Goal: Information Seeking & Learning: Learn about a topic

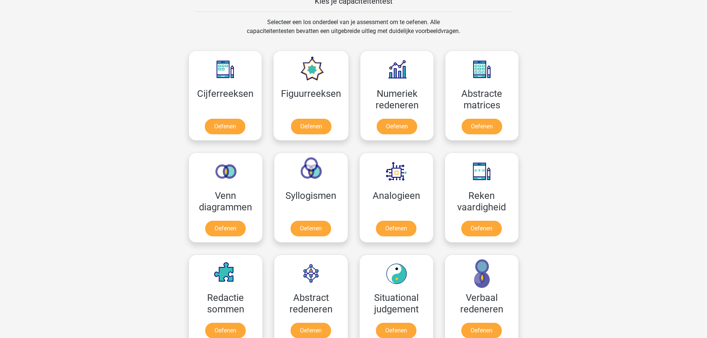
scroll to position [297, 0]
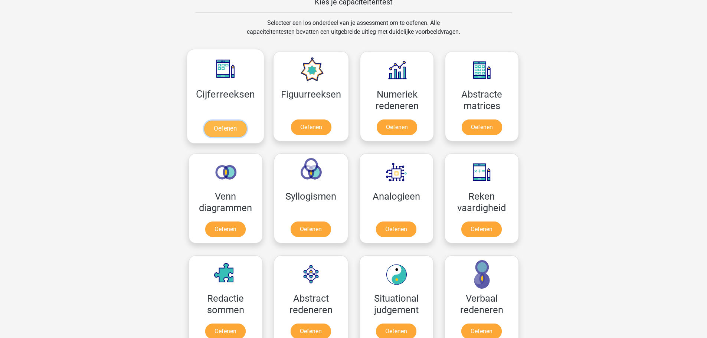
click at [226, 127] on link "Oefenen" at bounding box center [225, 129] width 42 height 16
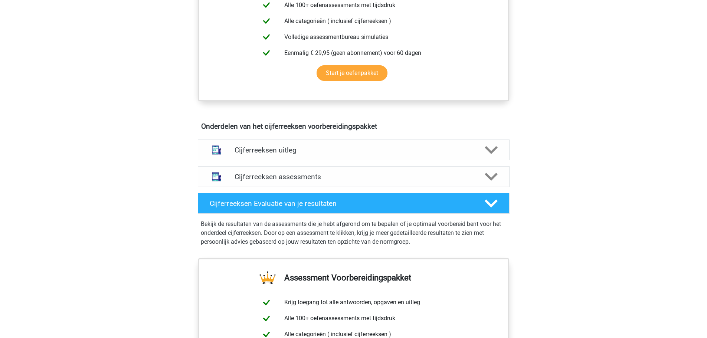
scroll to position [334, 0]
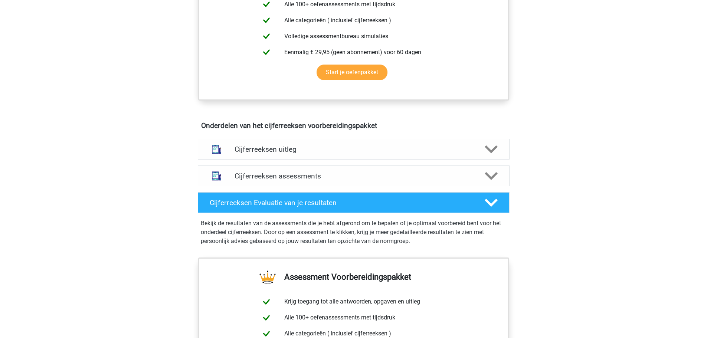
click at [248, 180] on h4 "Cijferreeksen assessments" at bounding box center [354, 176] width 238 height 9
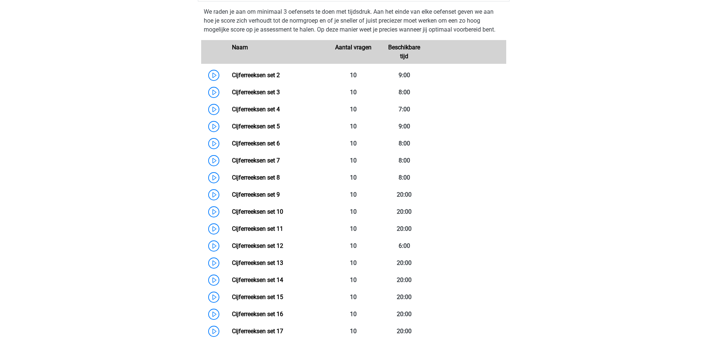
scroll to position [482, 0]
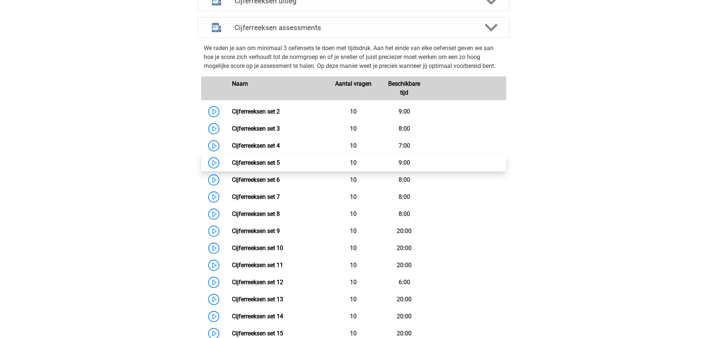
click at [243, 166] on link "Cijferreeksen set 5" at bounding box center [256, 162] width 48 height 7
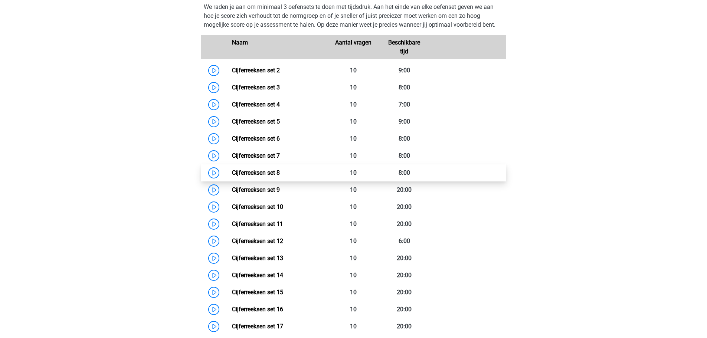
scroll to position [445, 0]
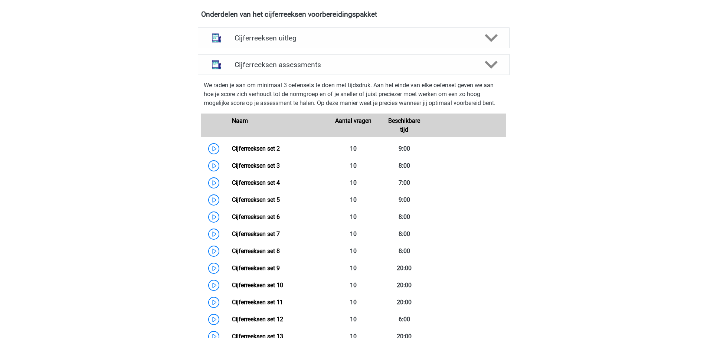
click at [269, 42] on h4 "Cijferreeksen uitleg" at bounding box center [354, 38] width 238 height 9
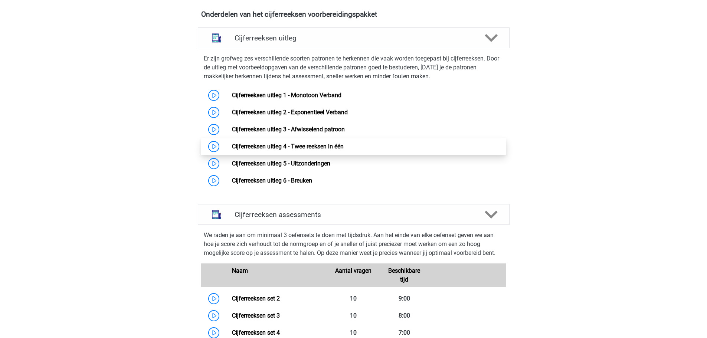
click at [280, 150] on link "Cijferreeksen uitleg 4 - Twee reeksen in één" at bounding box center [288, 146] width 112 height 7
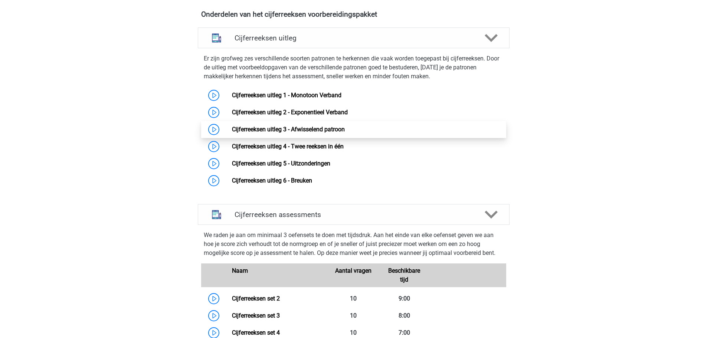
click at [293, 133] on link "Cijferreeksen uitleg 3 - Afwisselend patroon" at bounding box center [288, 129] width 113 height 7
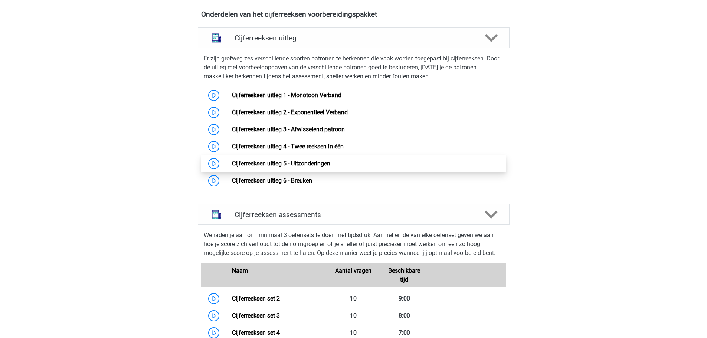
click at [250, 167] on link "Cijferreeksen uitleg 5 - Uitzonderingen" at bounding box center [281, 163] width 98 height 7
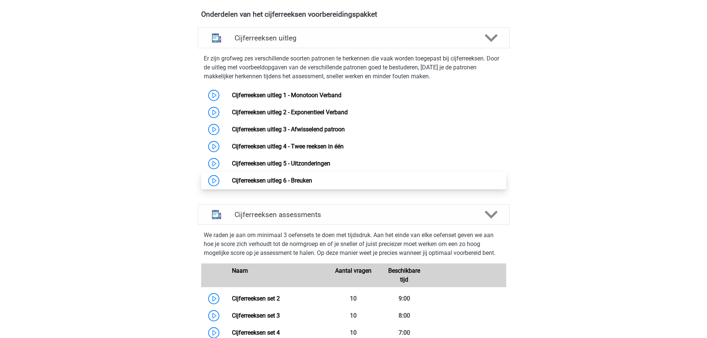
click at [276, 184] on link "Cijferreeksen uitleg 6 - Breuken" at bounding box center [272, 180] width 80 height 7
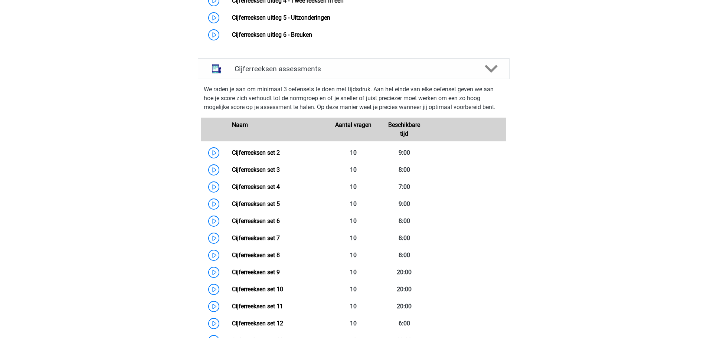
scroll to position [631, 0]
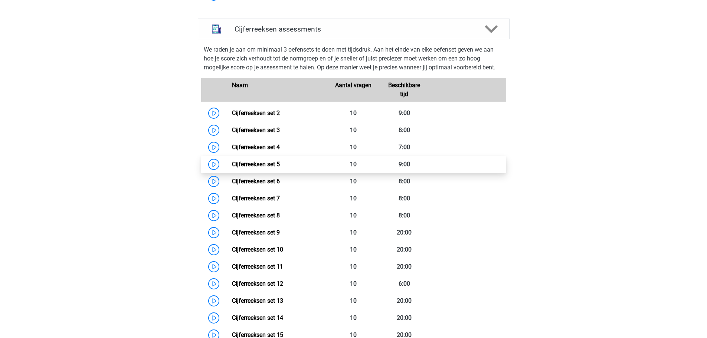
click at [246, 168] on link "Cijferreeksen set 5" at bounding box center [256, 164] width 48 height 7
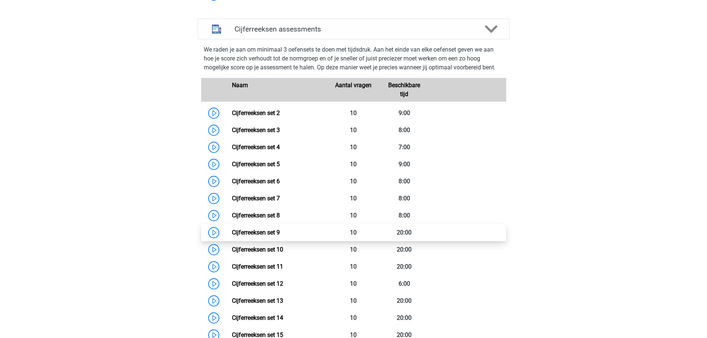
click at [260, 236] on link "Cijferreeksen set 9" at bounding box center [256, 232] width 48 height 7
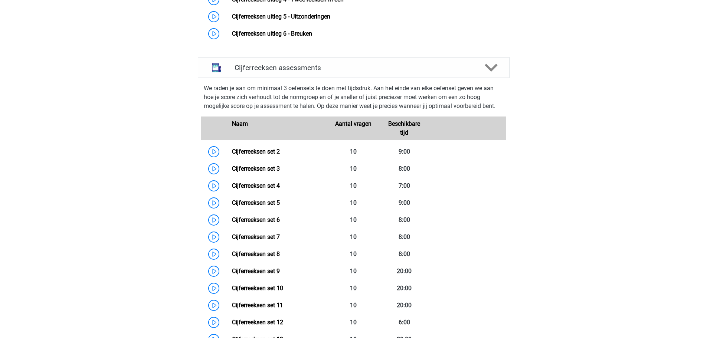
scroll to position [557, 0]
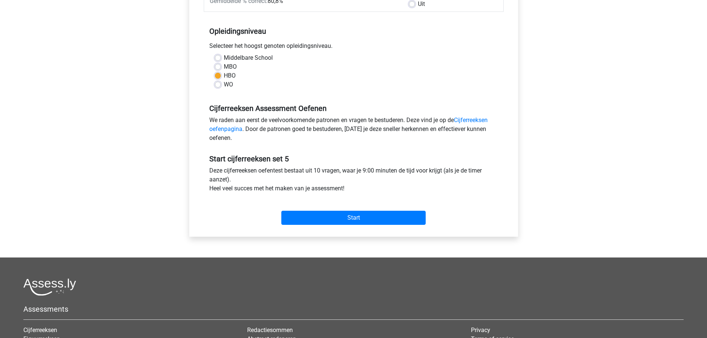
scroll to position [148, 0]
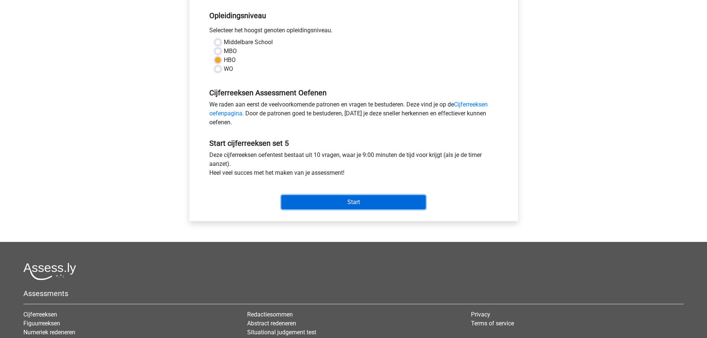
click at [359, 201] on input "Start" at bounding box center [353, 202] width 144 height 14
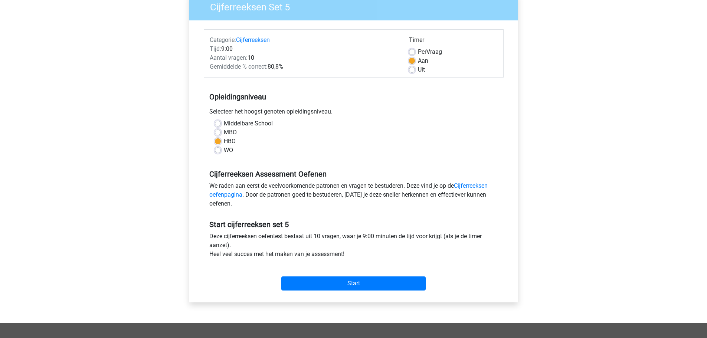
scroll to position [0, 0]
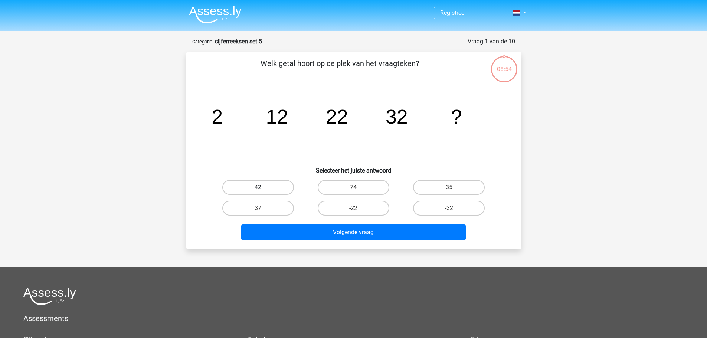
click at [260, 187] on label "42" at bounding box center [258, 187] width 72 height 15
click at [260, 187] on input "42" at bounding box center [260, 189] width 5 height 5
radio input "true"
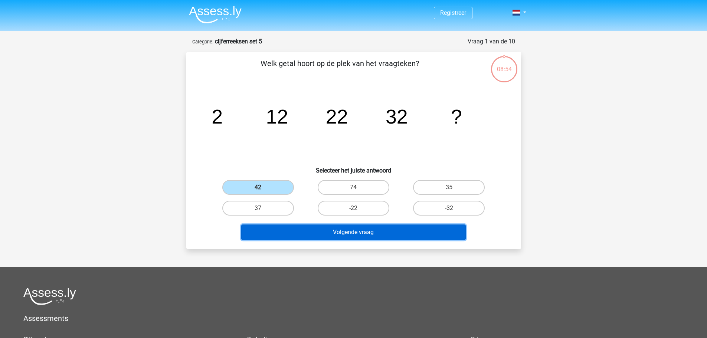
click at [344, 232] on button "Volgende vraag" at bounding box center [353, 232] width 224 height 16
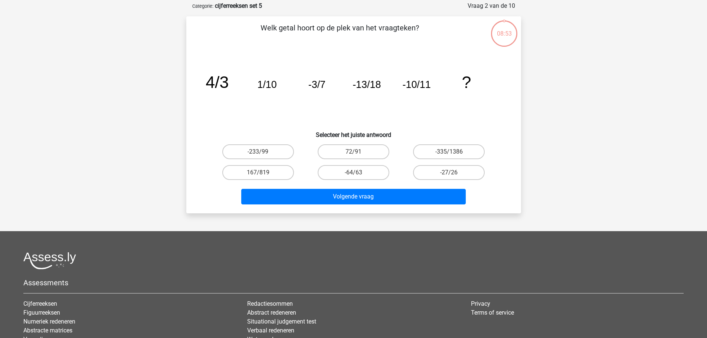
scroll to position [37, 0]
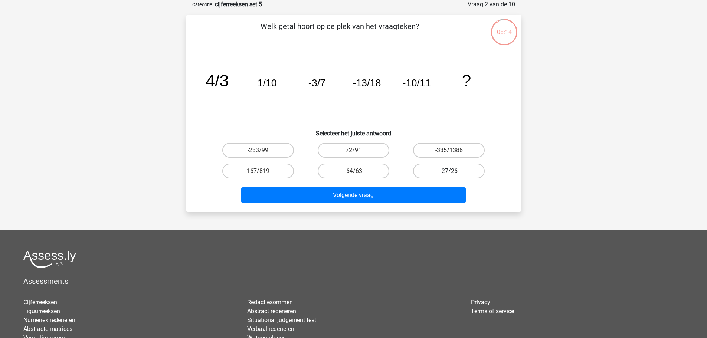
click at [448, 171] on label "-27/26" at bounding box center [449, 171] width 72 height 15
click at [449, 171] on input "-27/26" at bounding box center [451, 173] width 5 height 5
radio input "true"
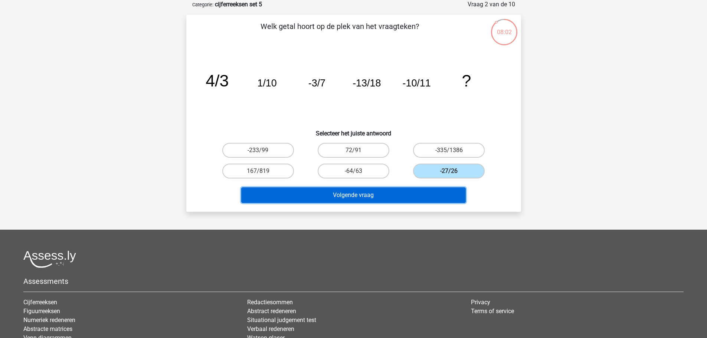
click at [354, 194] on button "Volgende vraag" at bounding box center [353, 195] width 224 height 16
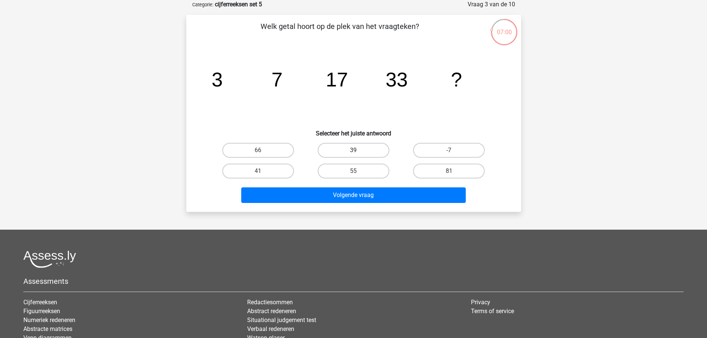
click at [348, 149] on label "39" at bounding box center [354, 150] width 72 height 15
click at [353, 150] on input "39" at bounding box center [355, 152] width 5 height 5
radio input "true"
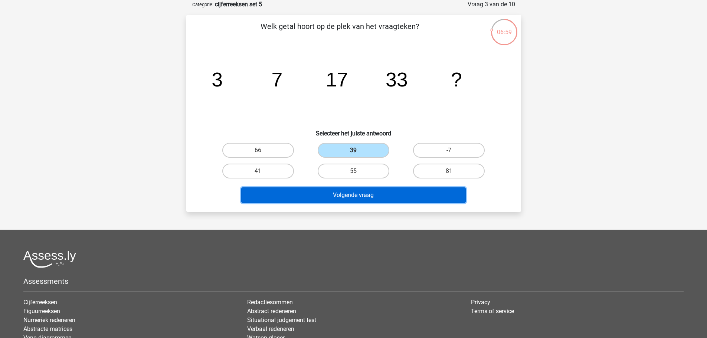
click at [355, 194] on button "Volgende vraag" at bounding box center [353, 195] width 224 height 16
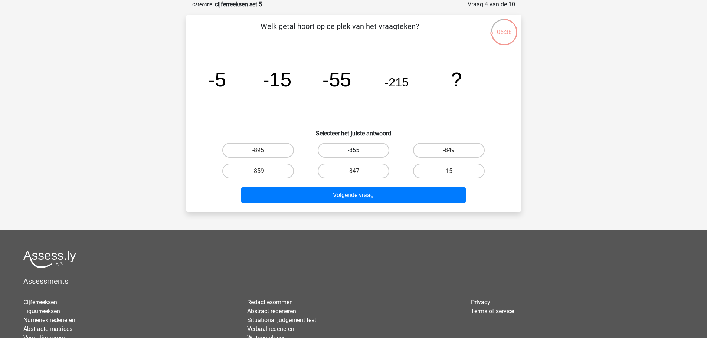
click at [366, 150] on label "-855" at bounding box center [354, 150] width 72 height 15
click at [358, 150] on input "-855" at bounding box center [355, 152] width 5 height 5
radio input "true"
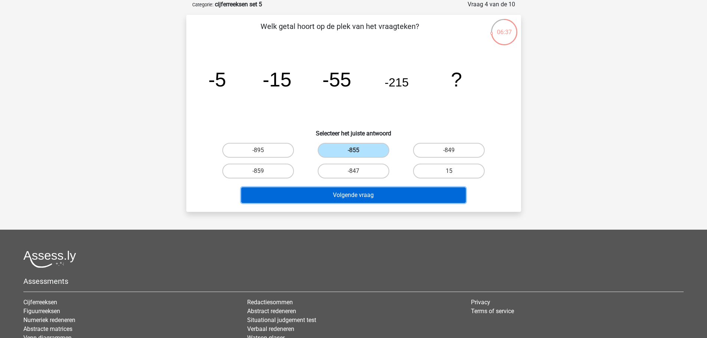
click at [363, 197] on button "Volgende vraag" at bounding box center [353, 195] width 224 height 16
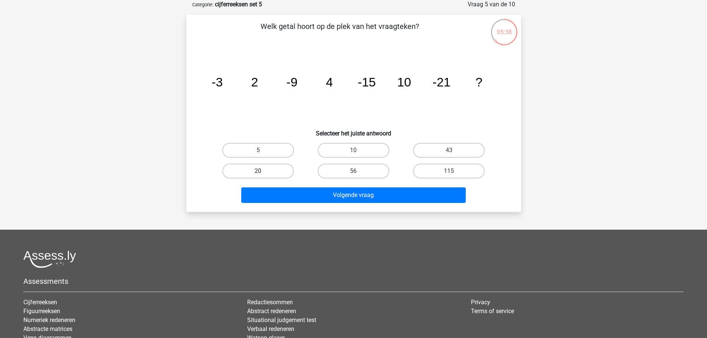
click at [265, 170] on label "20" at bounding box center [258, 171] width 72 height 15
click at [263, 171] on input "20" at bounding box center [260, 173] width 5 height 5
radio input "true"
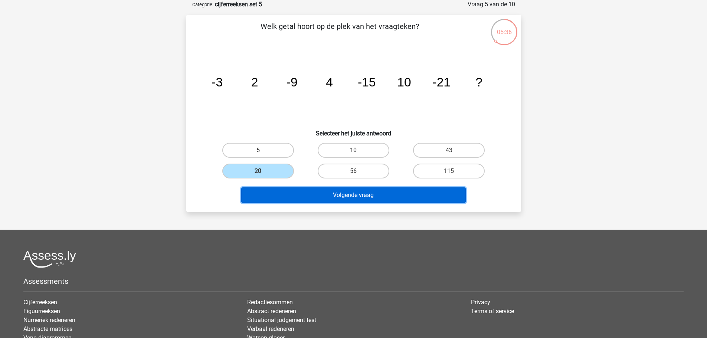
click at [380, 194] on button "Volgende vraag" at bounding box center [353, 195] width 224 height 16
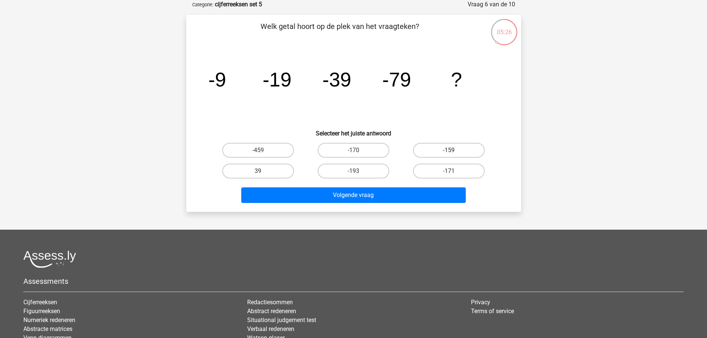
click at [453, 145] on label "-159" at bounding box center [449, 150] width 72 height 15
click at [453, 150] on input "-159" at bounding box center [451, 152] width 5 height 5
radio input "true"
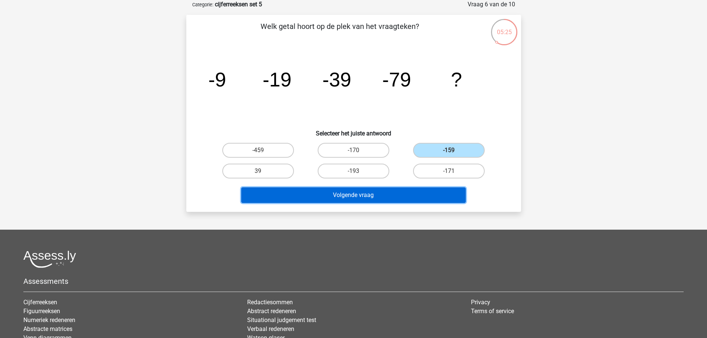
click at [367, 197] on button "Volgende vraag" at bounding box center [353, 195] width 224 height 16
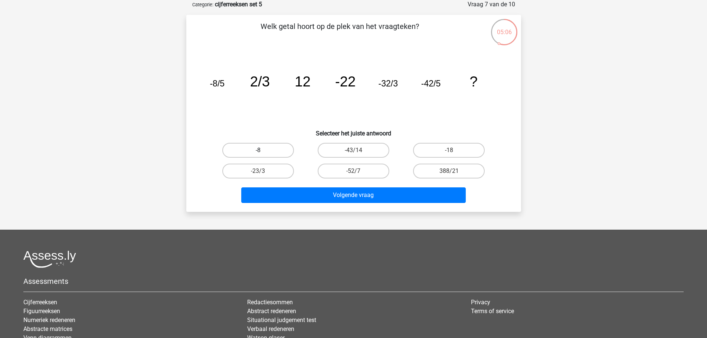
click at [260, 147] on label "-8" at bounding box center [258, 150] width 72 height 15
click at [260, 150] on input "-8" at bounding box center [260, 152] width 5 height 5
radio input "true"
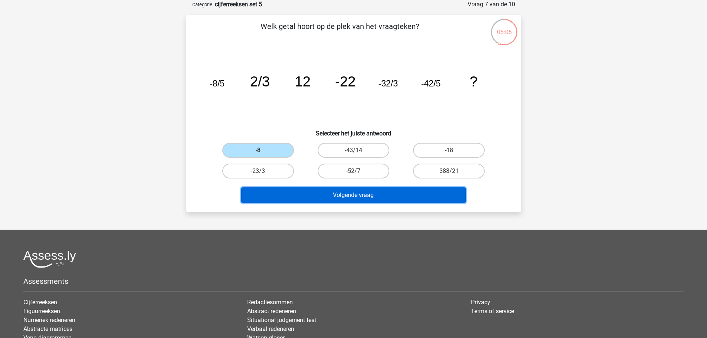
click at [356, 197] on button "Volgende vraag" at bounding box center [353, 195] width 224 height 16
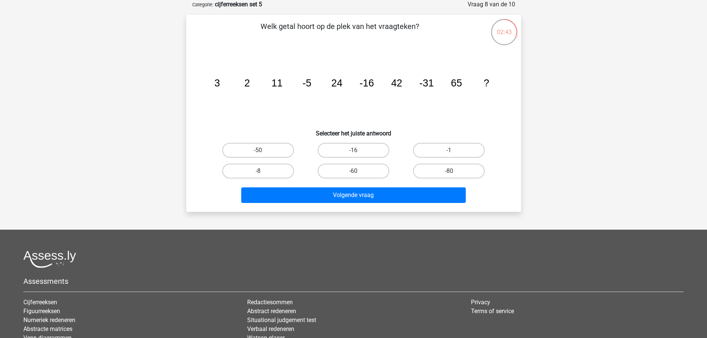
click at [355, 172] on input "-60" at bounding box center [355, 173] width 5 height 5
radio input "true"
click at [357, 205] on div "Volgende vraag" at bounding box center [353, 196] width 286 height 19
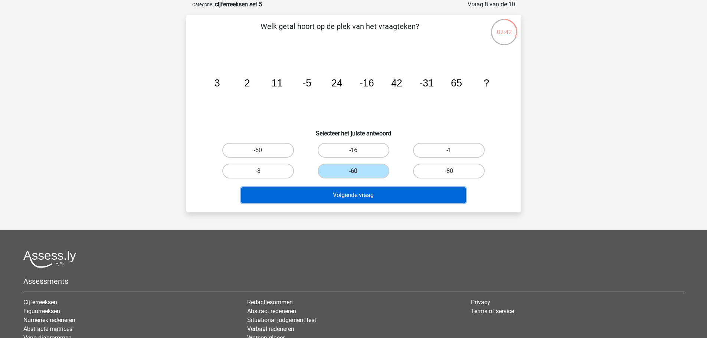
click at [359, 197] on button "Volgende vraag" at bounding box center [353, 195] width 224 height 16
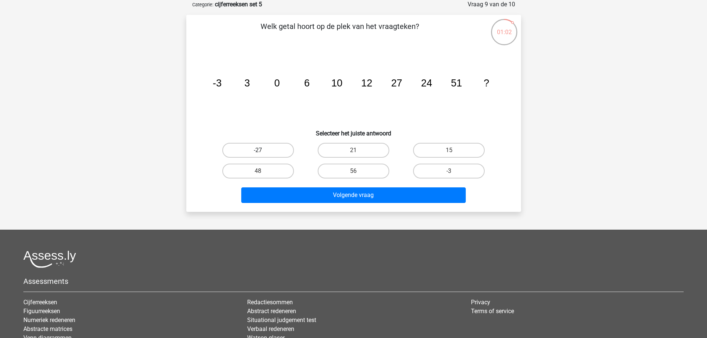
click at [246, 149] on label "-27" at bounding box center [258, 150] width 72 height 15
click at [258, 150] on input "-27" at bounding box center [260, 152] width 5 height 5
radio input "true"
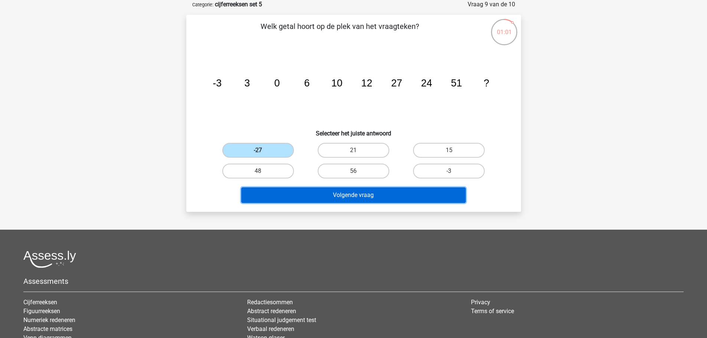
click at [341, 191] on button "Volgende vraag" at bounding box center [353, 195] width 224 height 16
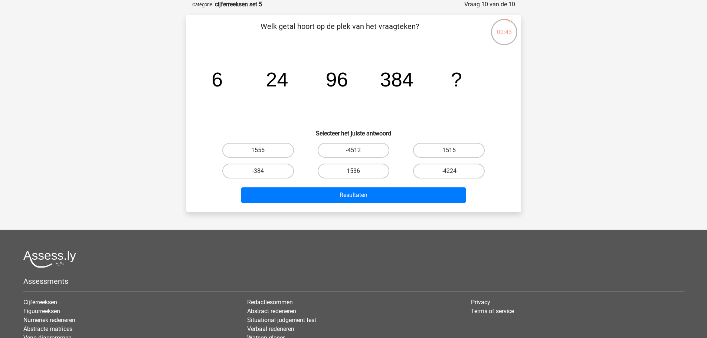
click at [344, 171] on label "1536" at bounding box center [354, 171] width 72 height 15
click at [353, 171] on input "1536" at bounding box center [355, 173] width 5 height 5
radio input "true"
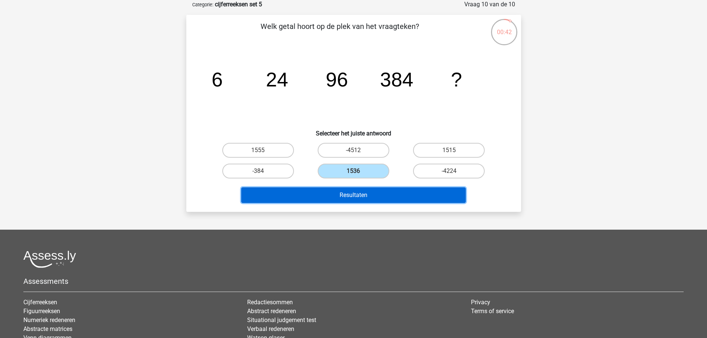
click at [345, 195] on button "Resultaten" at bounding box center [353, 195] width 224 height 16
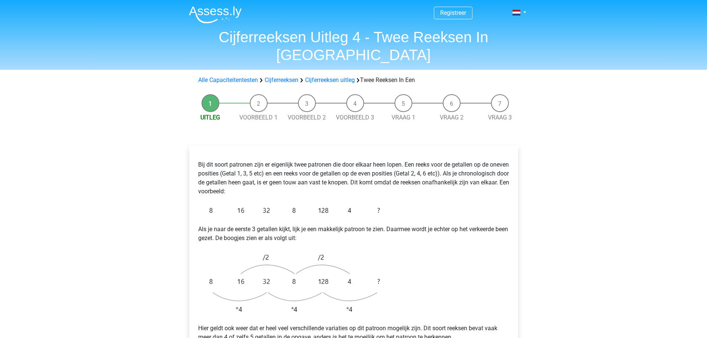
click at [401, 94] on li "Vraag 1" at bounding box center [403, 108] width 48 height 28
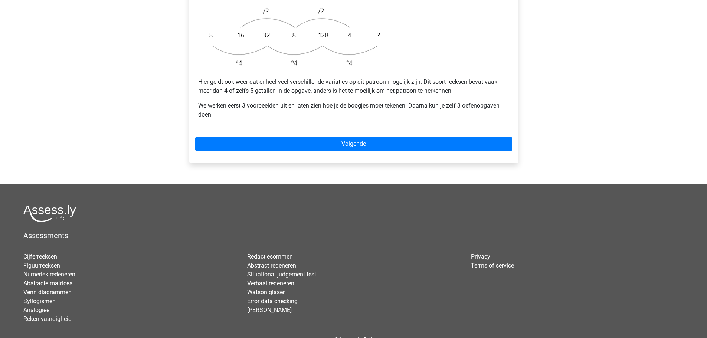
scroll to position [233, 0]
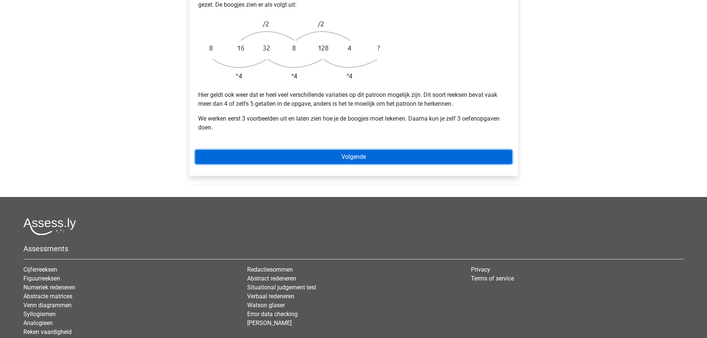
click at [358, 150] on link "Volgende" at bounding box center [353, 157] width 317 height 14
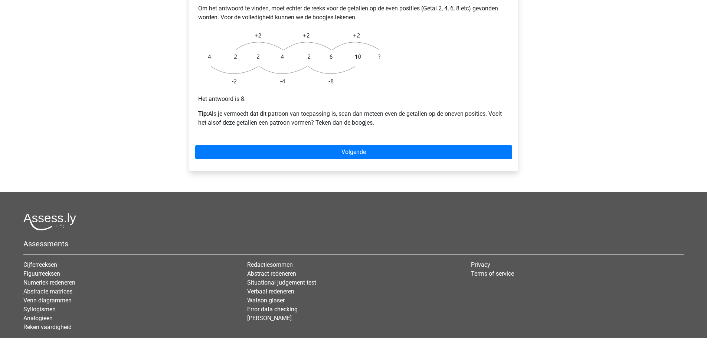
scroll to position [223, 0]
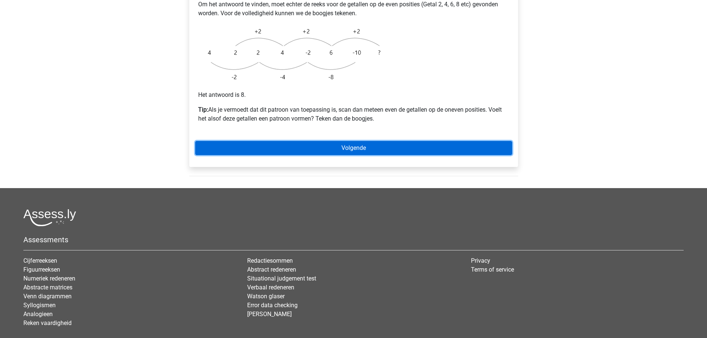
click at [323, 141] on link "Volgende" at bounding box center [353, 148] width 317 height 14
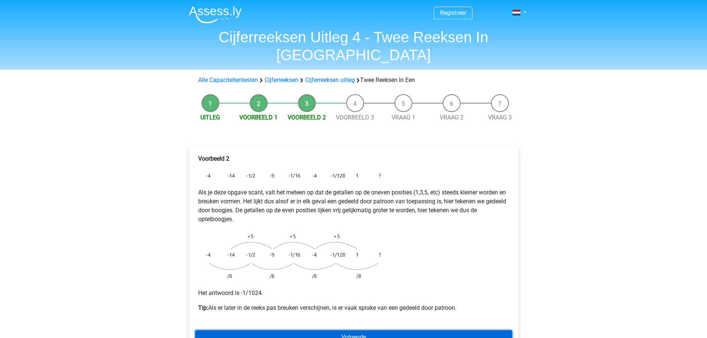
click at [338, 330] on link "Volgende" at bounding box center [353, 337] width 317 height 14
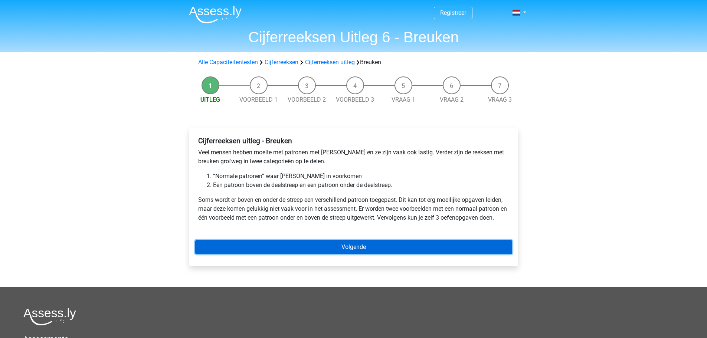
click at [322, 242] on link "Volgende" at bounding box center [353, 247] width 317 height 14
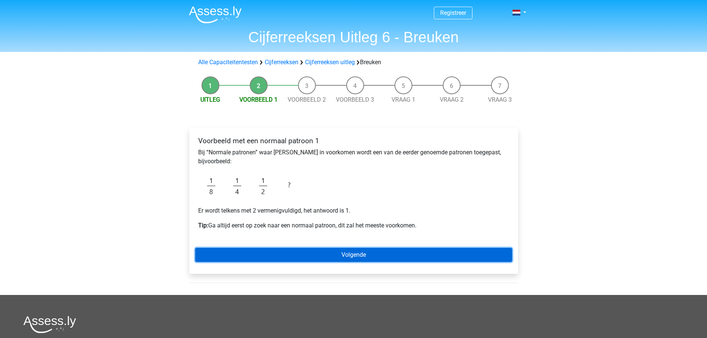
click at [336, 259] on link "Volgende" at bounding box center [353, 255] width 317 height 14
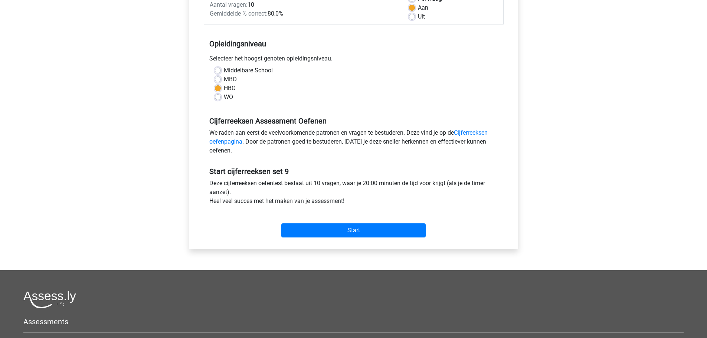
scroll to position [186, 0]
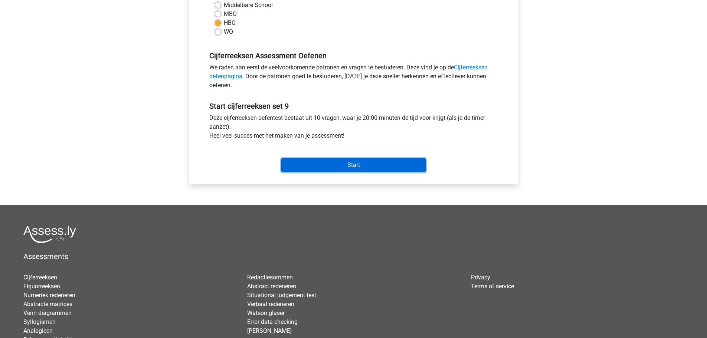
click at [356, 168] on input "Start" at bounding box center [353, 165] width 144 height 14
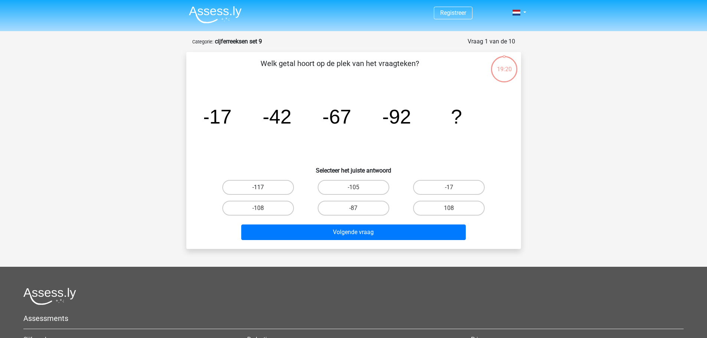
click at [256, 187] on label "-117" at bounding box center [258, 187] width 72 height 15
click at [258, 187] on input "-117" at bounding box center [260, 189] width 5 height 5
radio input "true"
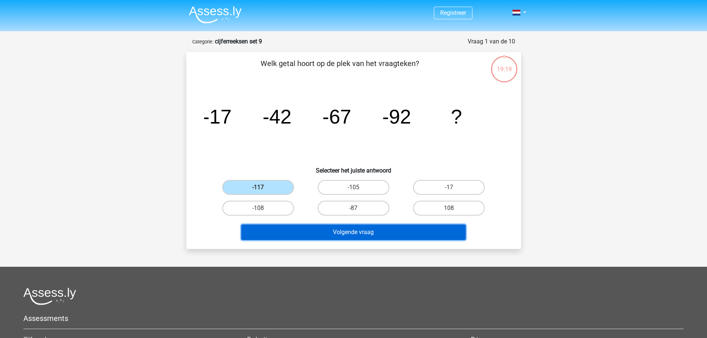
click at [364, 230] on button "Volgende vraag" at bounding box center [353, 232] width 224 height 16
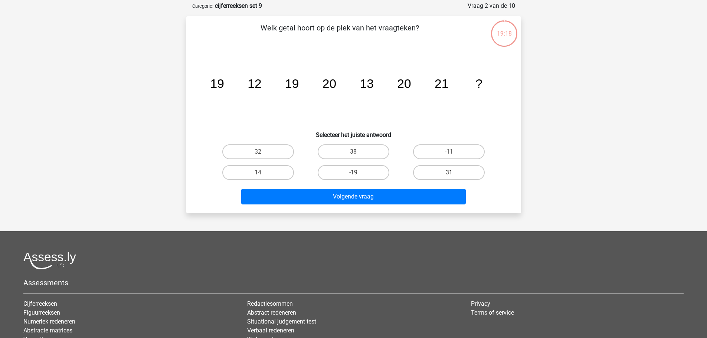
scroll to position [37, 0]
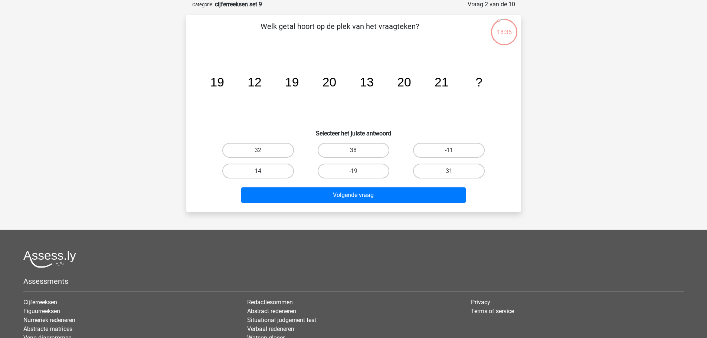
click at [248, 172] on label "14" at bounding box center [258, 171] width 72 height 15
click at [258, 172] on input "14" at bounding box center [260, 173] width 5 height 5
radio input "true"
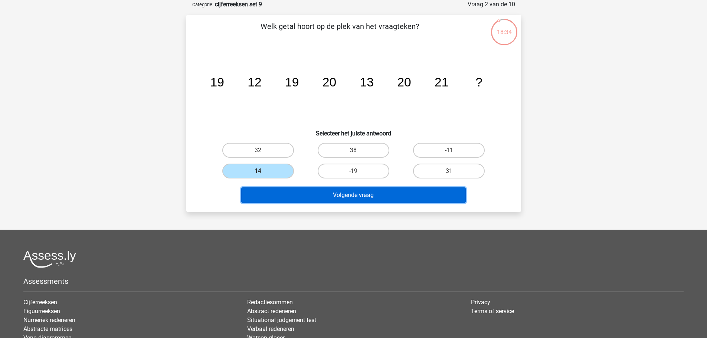
click at [357, 200] on button "Volgende vraag" at bounding box center [353, 195] width 224 height 16
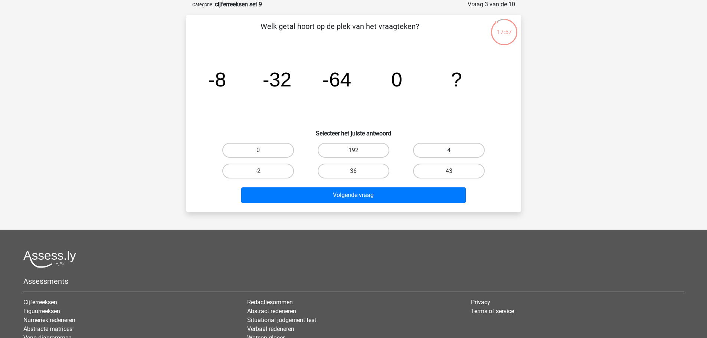
click at [462, 148] on label "4" at bounding box center [449, 150] width 72 height 15
click at [454, 150] on input "4" at bounding box center [451, 152] width 5 height 5
radio input "true"
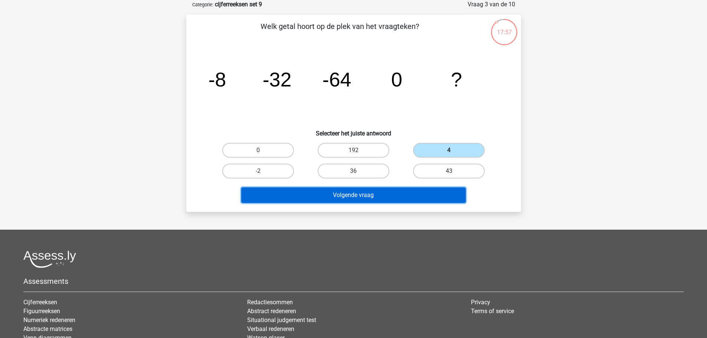
click at [333, 191] on button "Volgende vraag" at bounding box center [353, 195] width 224 height 16
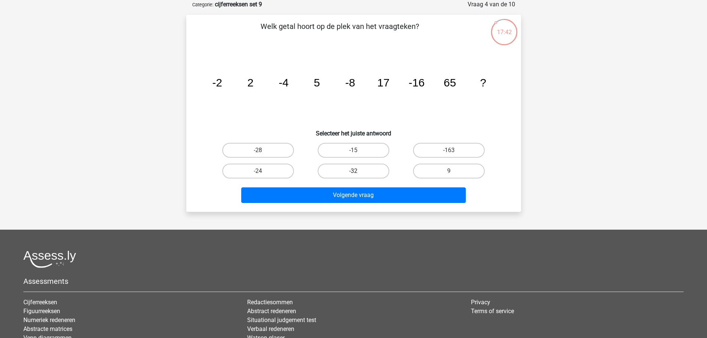
click at [365, 168] on label "-32" at bounding box center [354, 171] width 72 height 15
click at [358, 171] on input "-32" at bounding box center [355, 173] width 5 height 5
radio input "true"
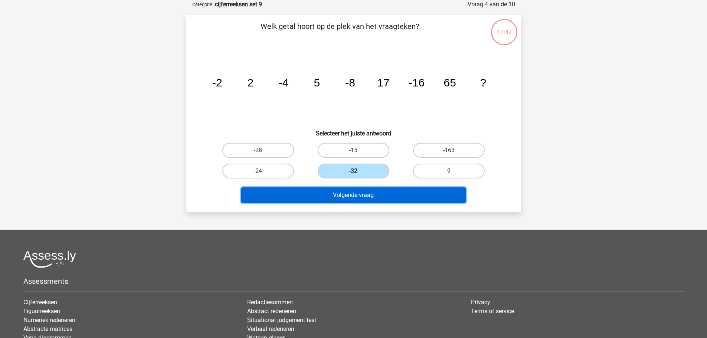
click at [371, 198] on button "Volgende vraag" at bounding box center [353, 195] width 224 height 16
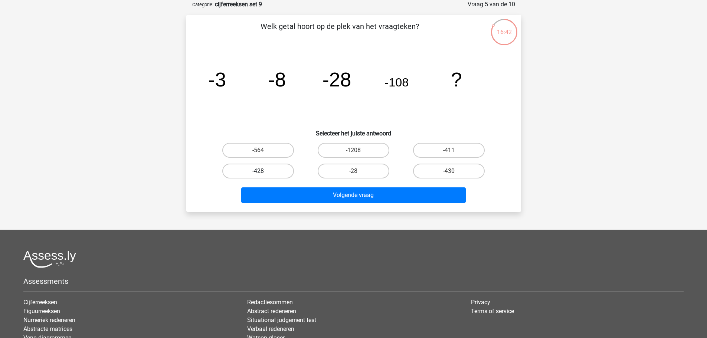
click at [268, 168] on label "-428" at bounding box center [258, 171] width 72 height 15
click at [263, 171] on input "-428" at bounding box center [260, 173] width 5 height 5
radio input "true"
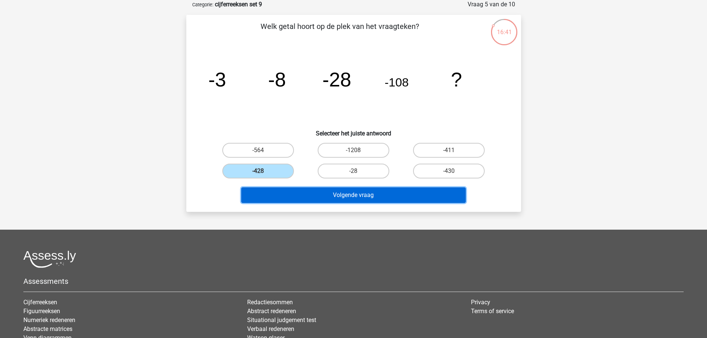
click at [344, 196] on button "Volgende vraag" at bounding box center [353, 195] width 224 height 16
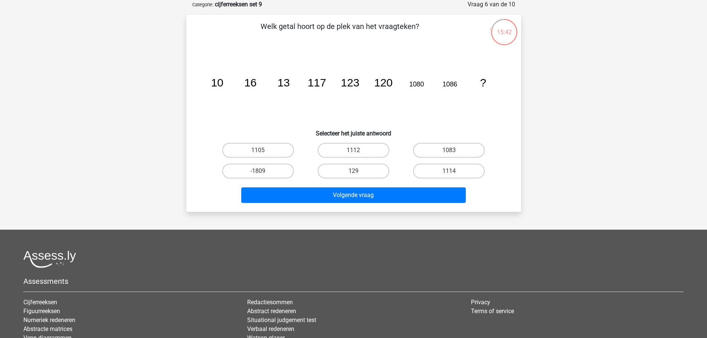
click at [451, 150] on input "1083" at bounding box center [451, 152] width 5 height 5
radio input "true"
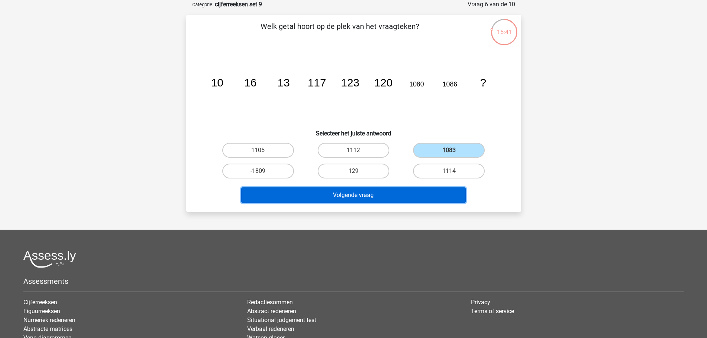
click at [347, 194] on button "Volgende vraag" at bounding box center [353, 195] width 224 height 16
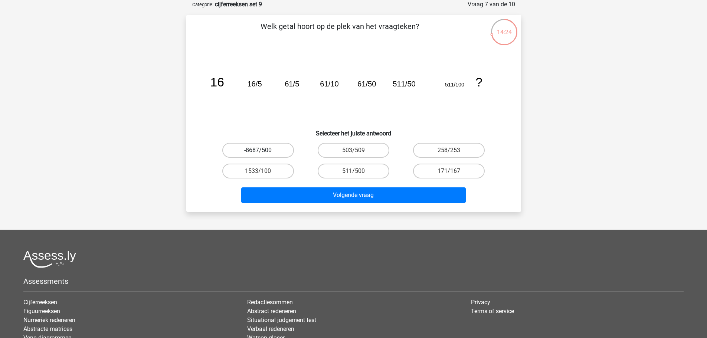
click at [264, 150] on label "-8687/500" at bounding box center [258, 150] width 72 height 15
click at [263, 150] on input "-8687/500" at bounding box center [260, 152] width 5 height 5
radio input "true"
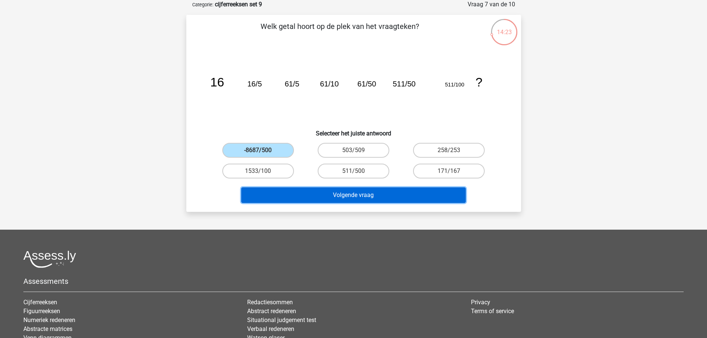
click at [350, 195] on button "Volgende vraag" at bounding box center [353, 195] width 224 height 16
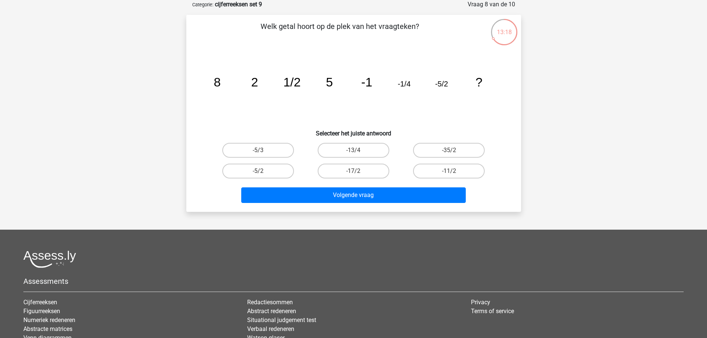
click at [451, 173] on input "-11/2" at bounding box center [451, 173] width 5 height 5
radio input "true"
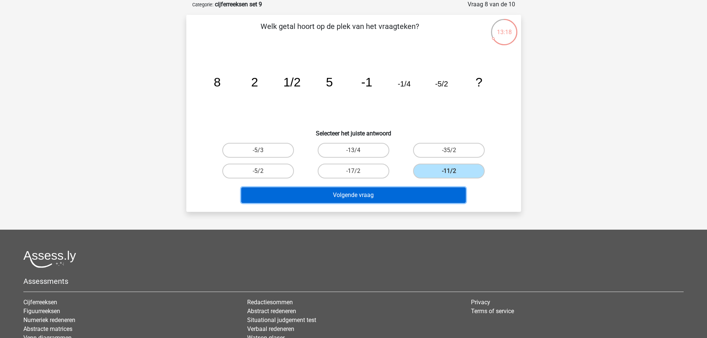
click at [360, 197] on button "Volgende vraag" at bounding box center [353, 195] width 224 height 16
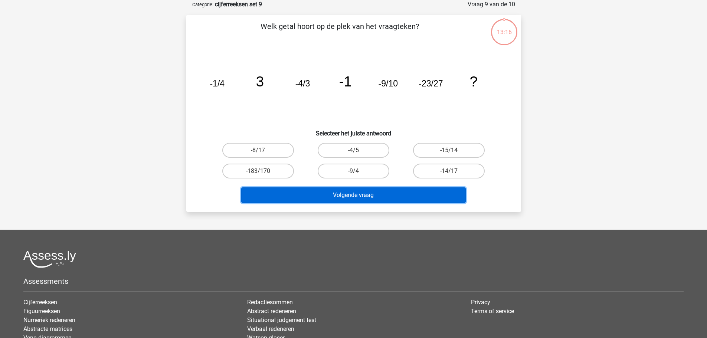
click at [359, 197] on button "Volgende vraag" at bounding box center [353, 195] width 224 height 16
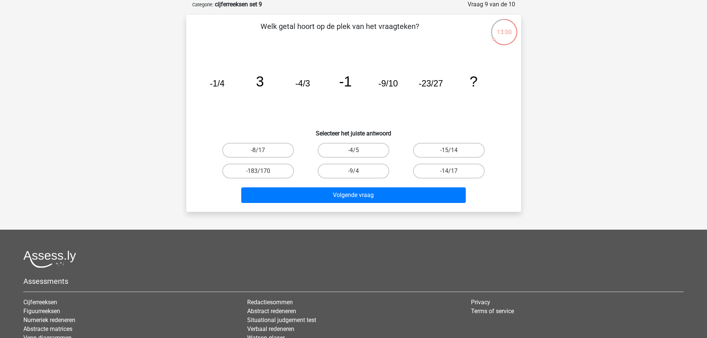
click at [261, 130] on h6 "Selecteer het juiste antwoord" at bounding box center [353, 130] width 311 height 13
click at [248, 170] on label "-183/170" at bounding box center [258, 171] width 72 height 15
click at [258, 171] on input "-183/170" at bounding box center [260, 173] width 5 height 5
radio input "true"
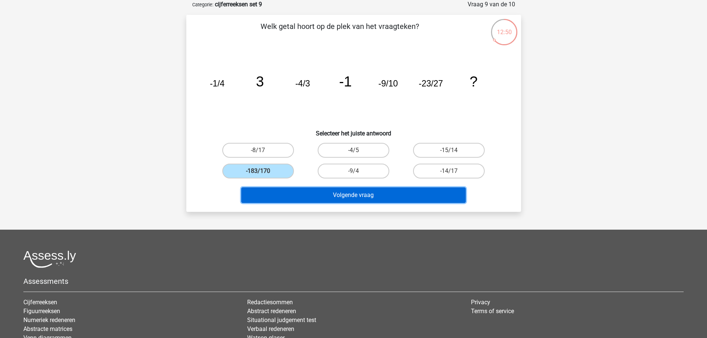
click at [352, 196] on button "Volgende vraag" at bounding box center [353, 195] width 224 height 16
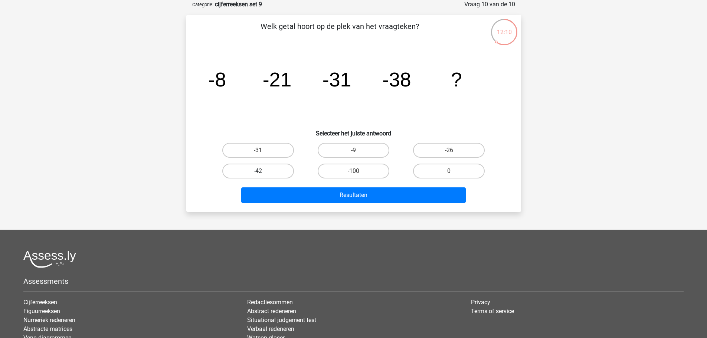
click at [252, 172] on label "-42" at bounding box center [258, 171] width 72 height 15
click at [258, 172] on input "-42" at bounding box center [260, 173] width 5 height 5
radio input "true"
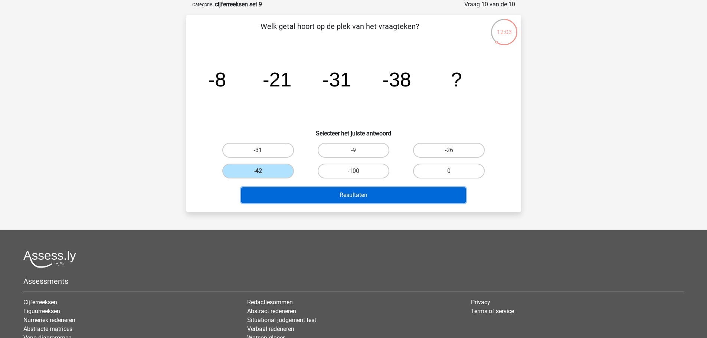
click at [352, 196] on button "Resultaten" at bounding box center [353, 195] width 224 height 16
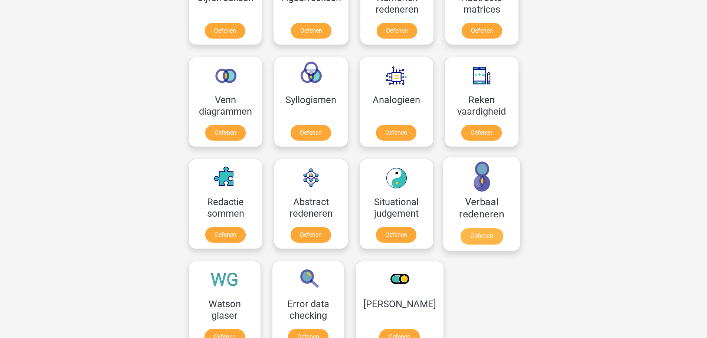
scroll to position [297, 0]
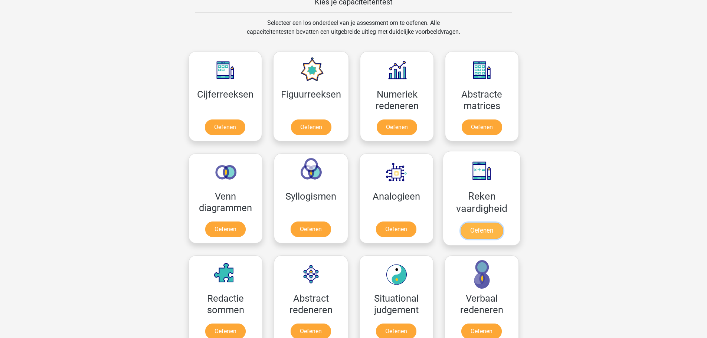
click at [483, 223] on link "Oefenen" at bounding box center [481, 231] width 42 height 16
click at [229, 223] on link "Oefenen" at bounding box center [225, 231] width 42 height 16
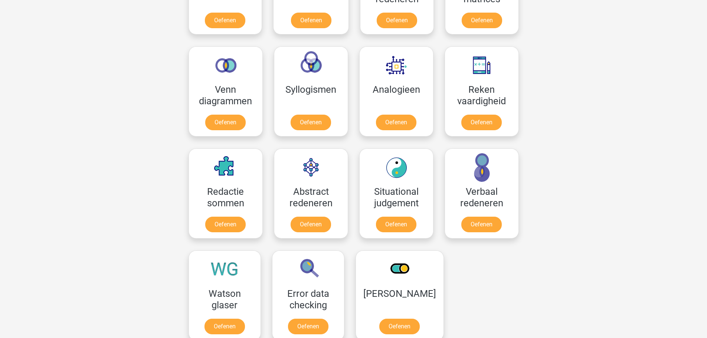
scroll to position [445, 0]
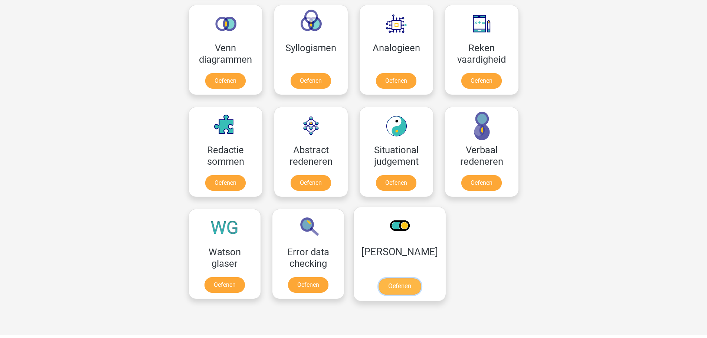
click at [378, 278] on link "Oefenen" at bounding box center [399, 286] width 42 height 16
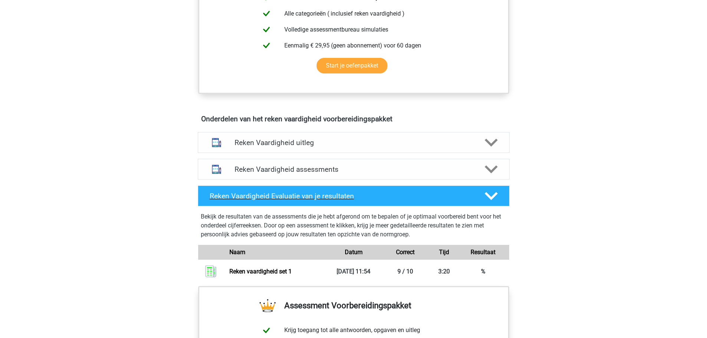
scroll to position [408, 0]
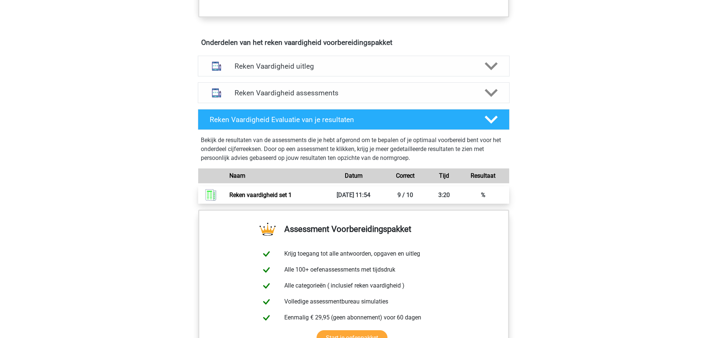
click at [259, 196] on link "Reken vaardigheid set 1" at bounding box center [260, 194] width 62 height 7
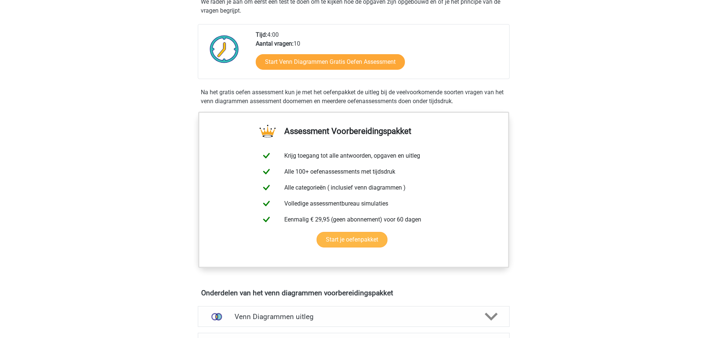
scroll to position [260, 0]
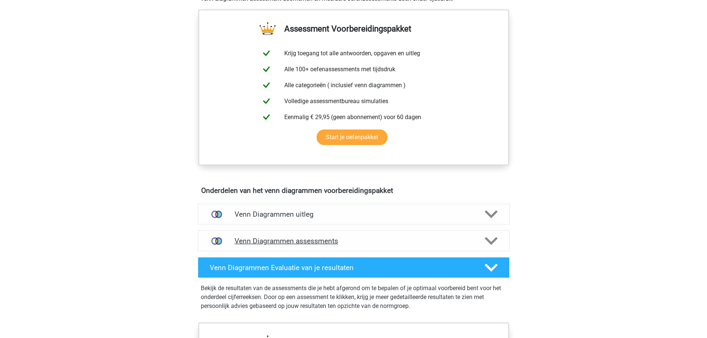
click at [248, 238] on h4 "Venn Diagrammen assessments" at bounding box center [354, 241] width 238 height 9
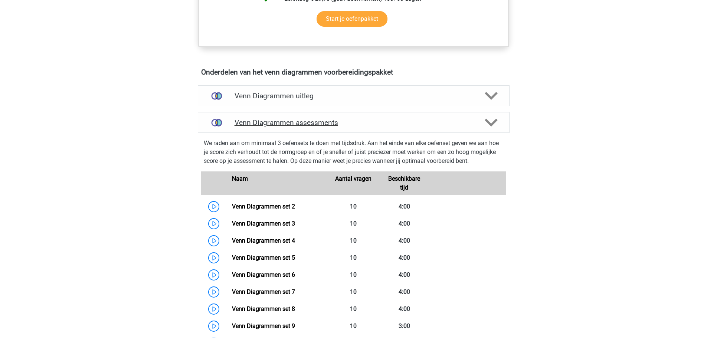
scroll to position [408, 0]
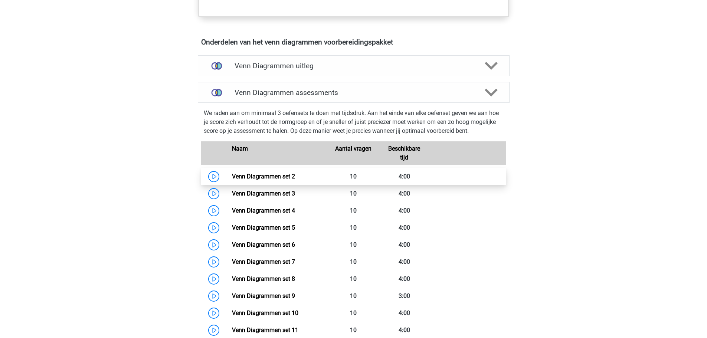
click at [268, 175] on link "Venn Diagrammen set 2" at bounding box center [263, 176] width 63 height 7
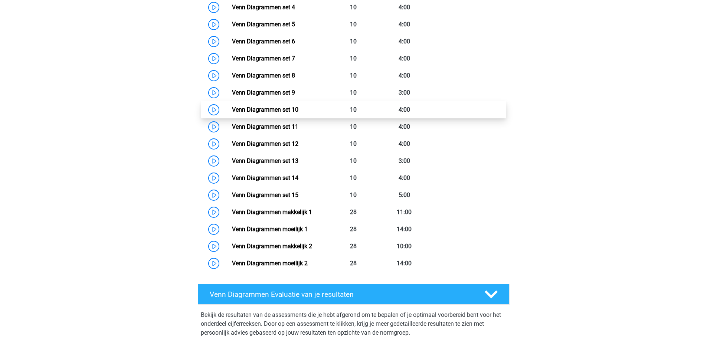
scroll to position [631, 0]
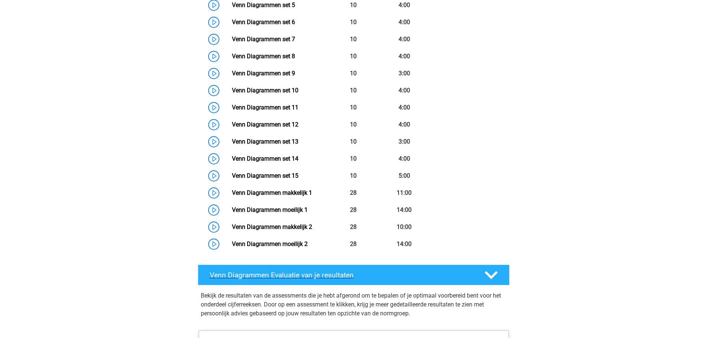
click at [310, 278] on h4 "Venn Diagrammen Evaluatie van je resultaten" at bounding box center [341, 275] width 263 height 9
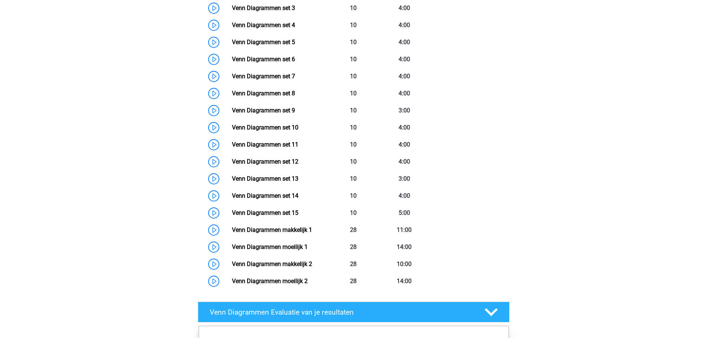
scroll to position [371, 0]
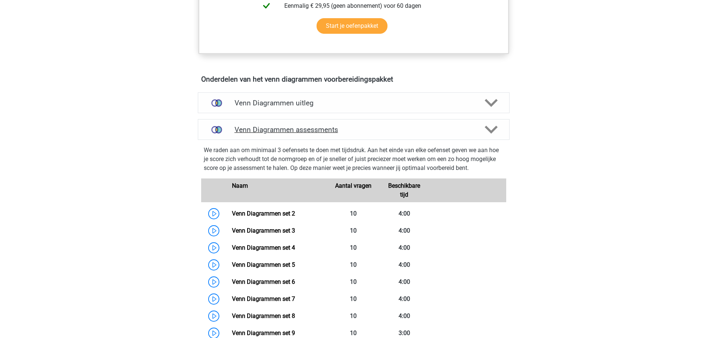
click at [268, 125] on h4 "Venn Diagrammen assessments" at bounding box center [354, 129] width 238 height 9
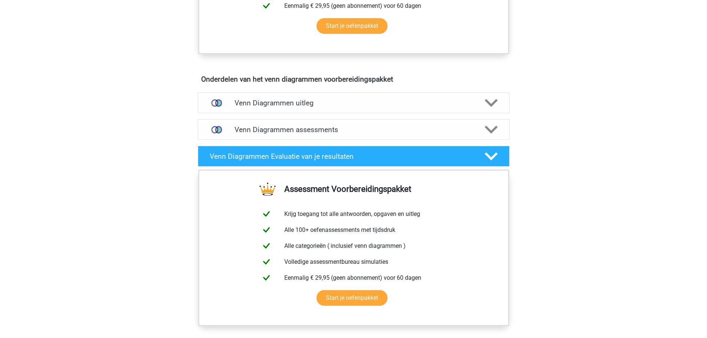
click at [601, 134] on div "Registreer Nederlands English" at bounding box center [353, 84] width 707 height 911
click at [483, 129] on div at bounding box center [490, 129] width 25 height 13
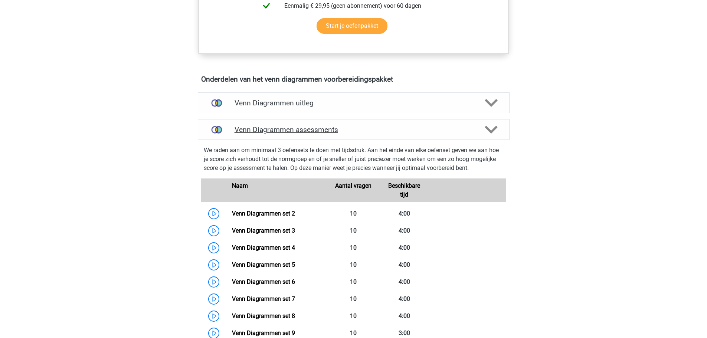
click at [485, 129] on icon at bounding box center [491, 129] width 13 height 13
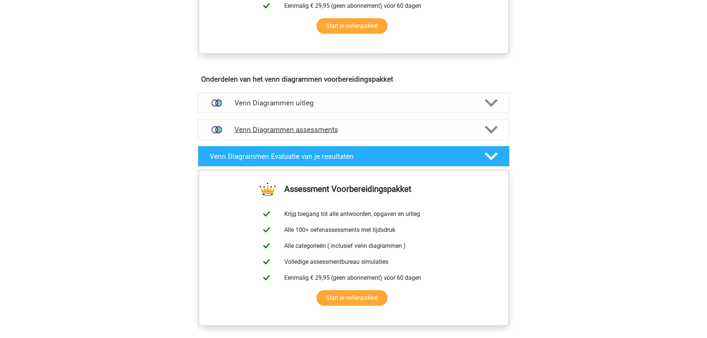
click at [485, 129] on icon at bounding box center [491, 129] width 13 height 13
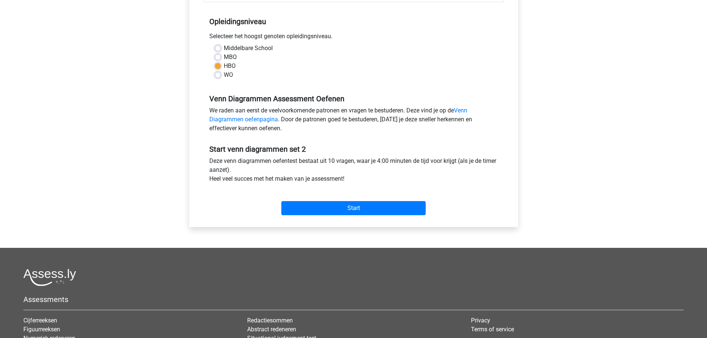
scroll to position [186, 0]
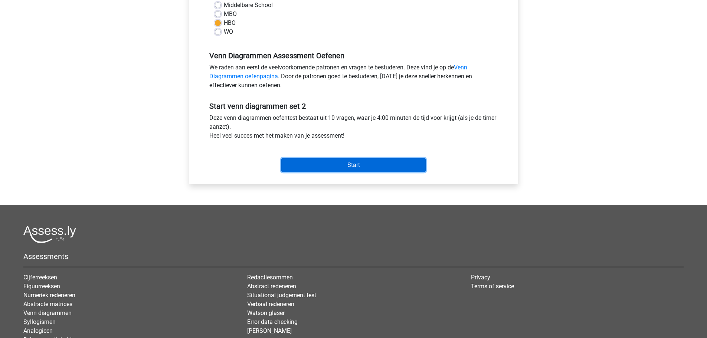
click at [358, 164] on input "Start" at bounding box center [353, 165] width 144 height 14
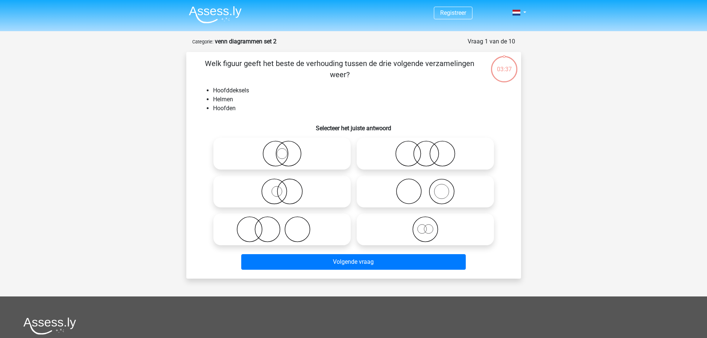
click at [420, 193] on icon at bounding box center [425, 191] width 131 height 26
click at [425, 188] on input "radio" at bounding box center [427, 185] width 5 height 5
radio input "true"
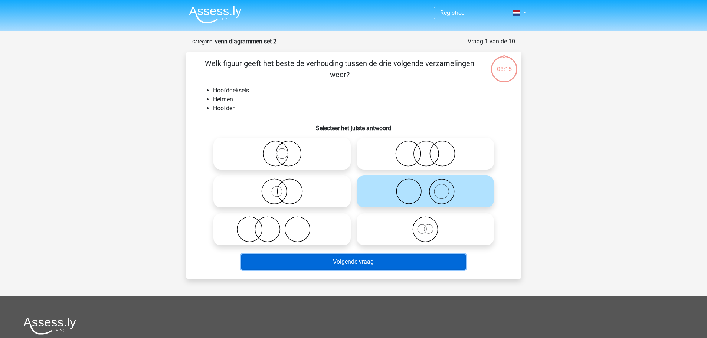
click at [378, 264] on button "Volgende vraag" at bounding box center [353, 262] width 224 height 16
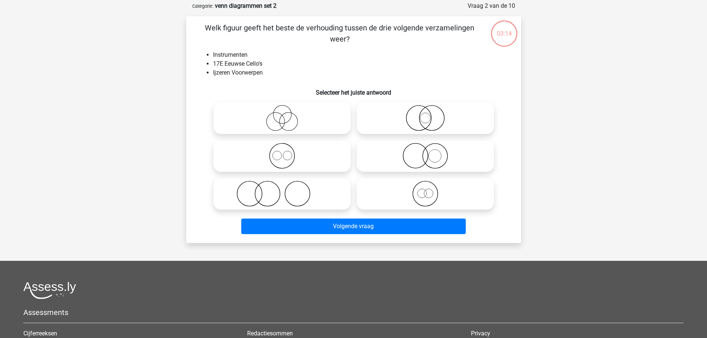
scroll to position [37, 0]
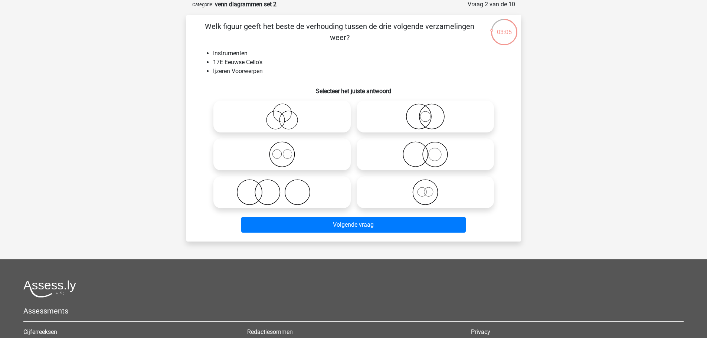
click at [265, 194] on icon at bounding box center [281, 192] width 131 height 26
click at [282, 188] on input "radio" at bounding box center [284, 186] width 5 height 5
radio input "true"
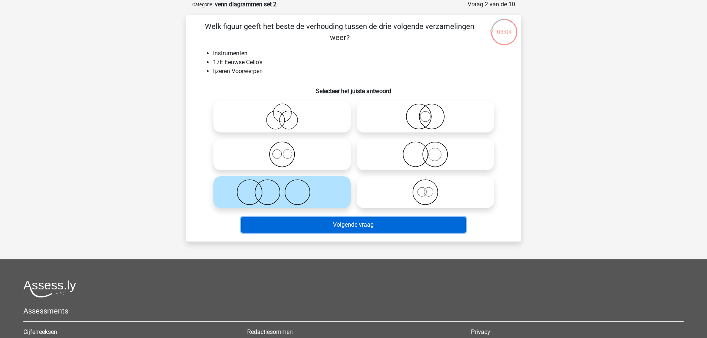
click at [346, 226] on button "Volgende vraag" at bounding box center [353, 225] width 224 height 16
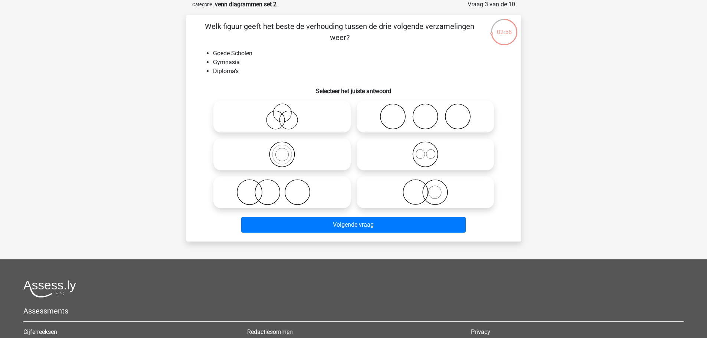
click at [278, 115] on icon at bounding box center [281, 117] width 131 height 26
click at [282, 113] on input "radio" at bounding box center [284, 110] width 5 height 5
radio input "true"
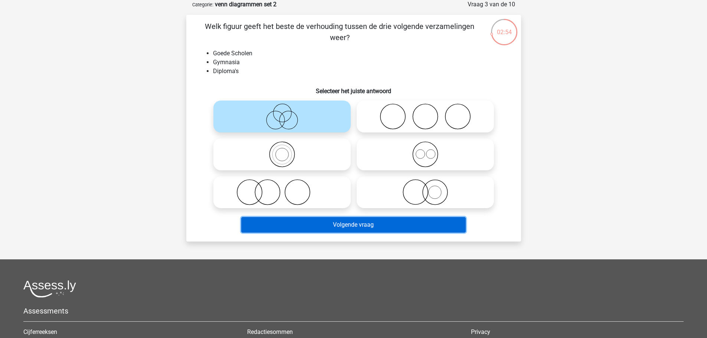
click at [350, 222] on button "Volgende vraag" at bounding box center [353, 225] width 224 height 16
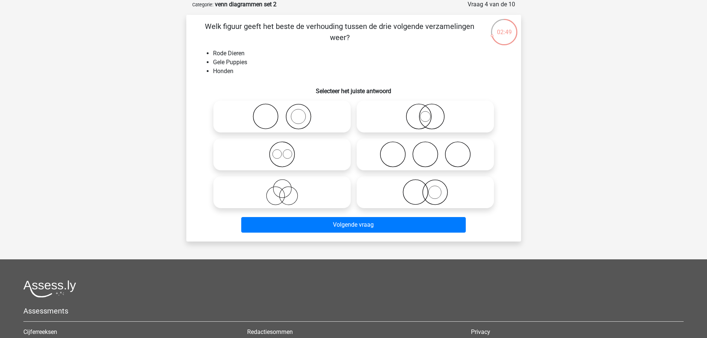
click at [423, 157] on icon at bounding box center [425, 154] width 131 height 26
click at [425, 151] on input "radio" at bounding box center [427, 148] width 5 height 5
radio input "true"
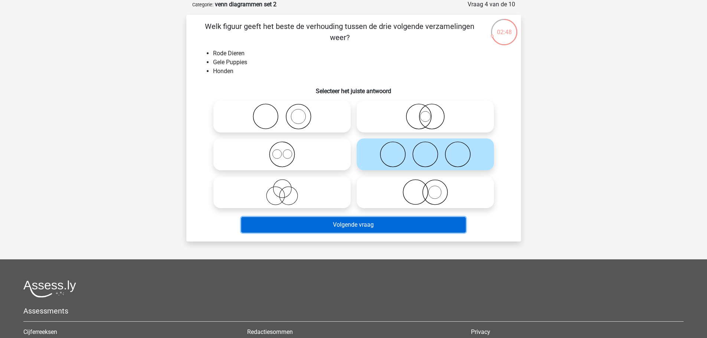
click at [341, 223] on button "Volgende vraag" at bounding box center [353, 225] width 224 height 16
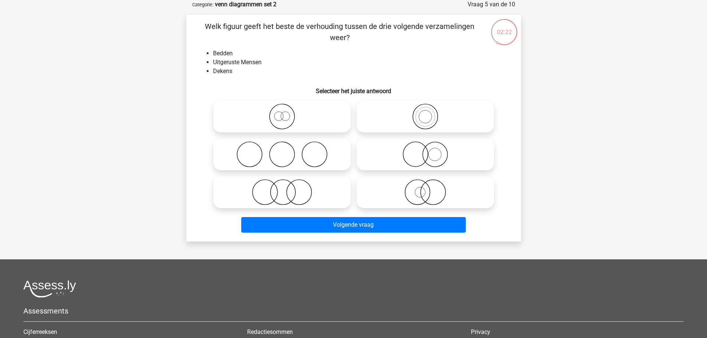
click at [282, 114] on icon at bounding box center [281, 117] width 131 height 26
click at [282, 113] on input "radio" at bounding box center [284, 110] width 5 height 5
radio input "true"
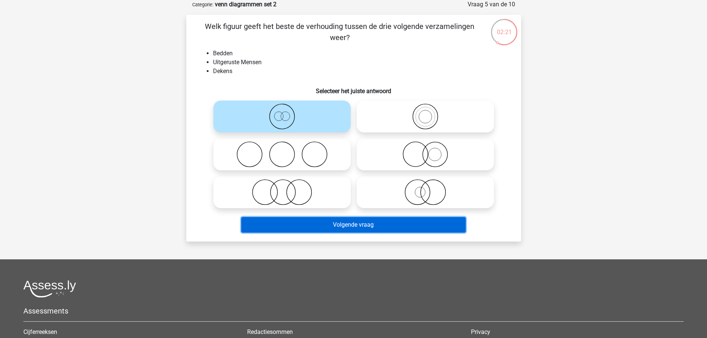
click at [295, 222] on button "Volgende vraag" at bounding box center [353, 225] width 224 height 16
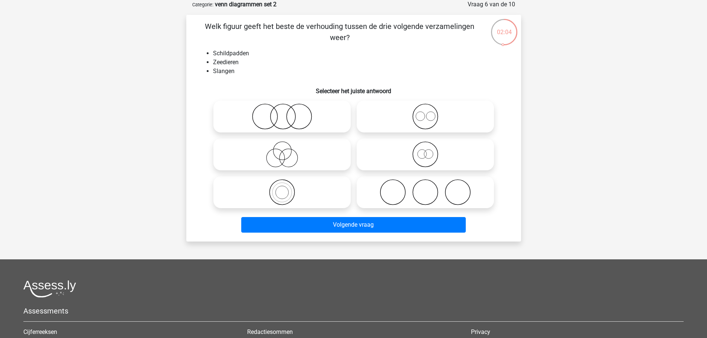
click at [286, 155] on icon at bounding box center [281, 154] width 131 height 26
click at [286, 151] on input "radio" at bounding box center [284, 148] width 5 height 5
radio input "true"
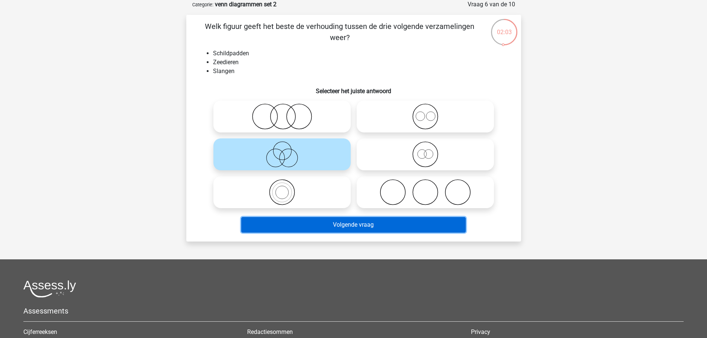
click at [317, 223] on button "Volgende vraag" at bounding box center [353, 225] width 224 height 16
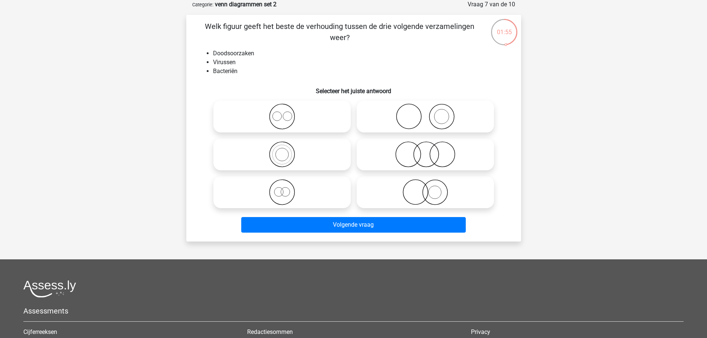
click at [448, 118] on icon at bounding box center [425, 117] width 131 height 26
click at [430, 113] on input "radio" at bounding box center [427, 110] width 5 height 5
radio input "true"
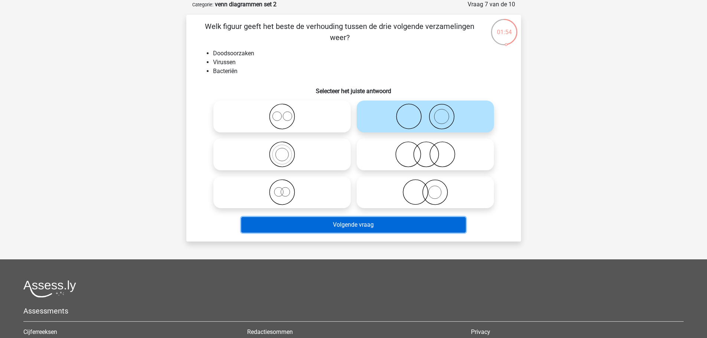
click at [357, 225] on button "Volgende vraag" at bounding box center [353, 225] width 224 height 16
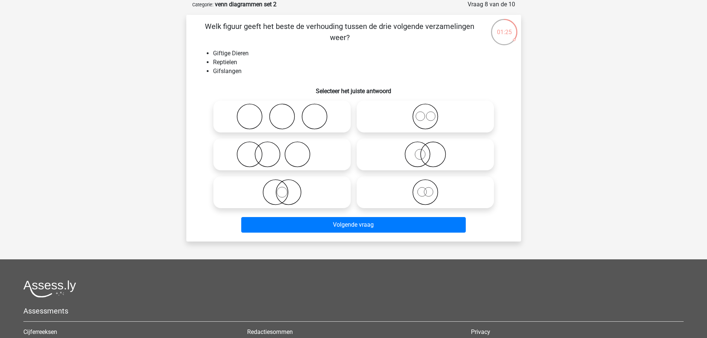
click at [416, 151] on icon at bounding box center [425, 154] width 131 height 26
click at [425, 151] on input "radio" at bounding box center [427, 148] width 5 height 5
radio input "true"
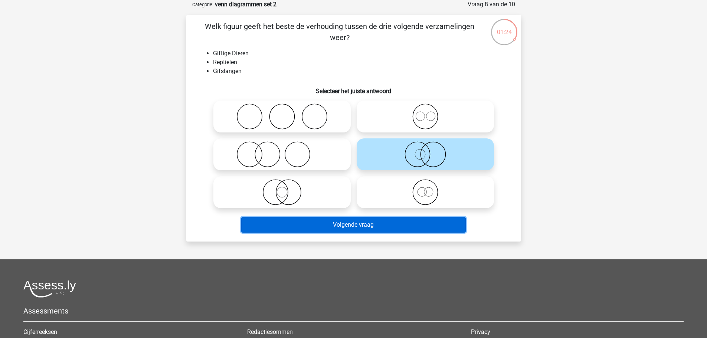
click at [360, 227] on button "Volgende vraag" at bounding box center [353, 225] width 224 height 16
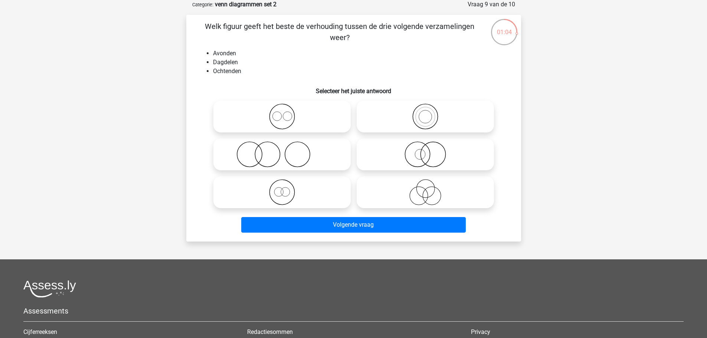
click at [424, 121] on icon at bounding box center [425, 117] width 131 height 26
click at [425, 113] on input "radio" at bounding box center [427, 110] width 5 height 5
radio input "true"
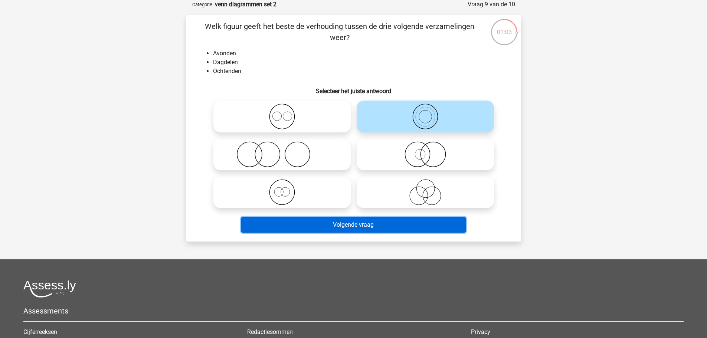
click at [346, 229] on button "Volgende vraag" at bounding box center [353, 225] width 224 height 16
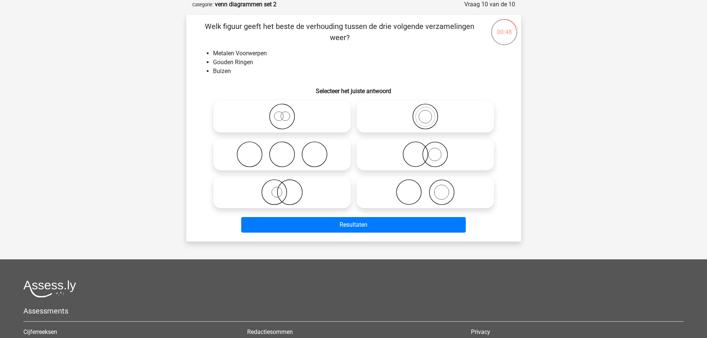
click at [433, 193] on icon at bounding box center [425, 192] width 131 height 26
click at [430, 188] on input "radio" at bounding box center [427, 186] width 5 height 5
radio input "true"
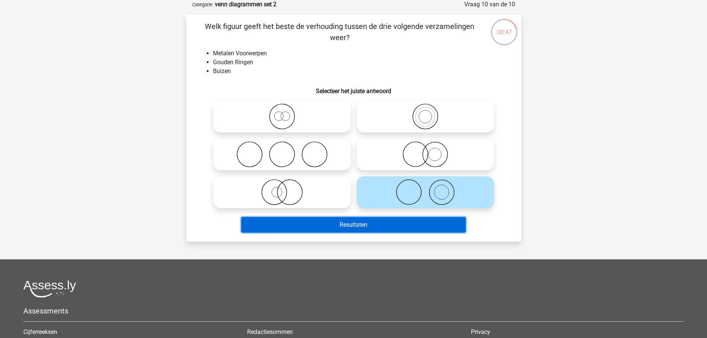
click at [306, 228] on button "Resultaten" at bounding box center [353, 225] width 224 height 16
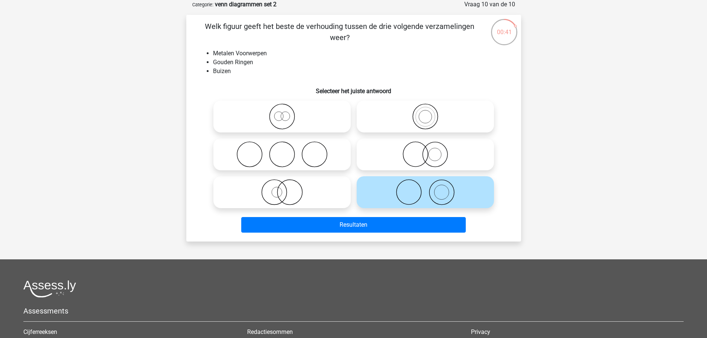
scroll to position [0, 0]
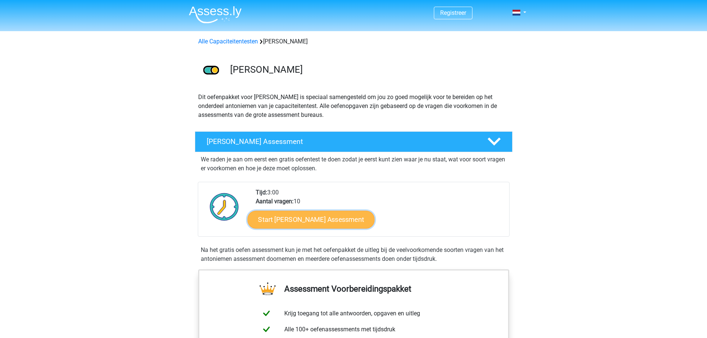
click at [308, 221] on link "Start [PERSON_NAME] Assessment" at bounding box center [310, 219] width 127 height 18
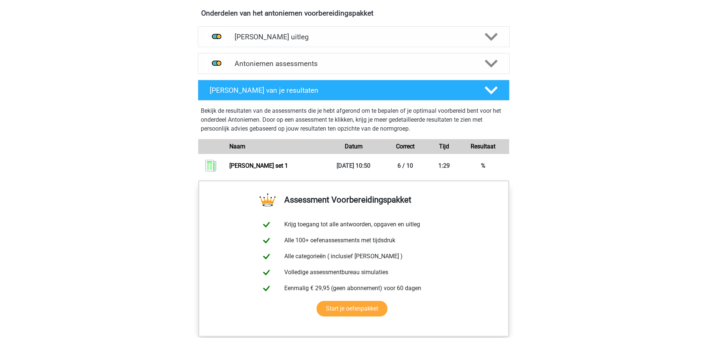
scroll to position [445, 0]
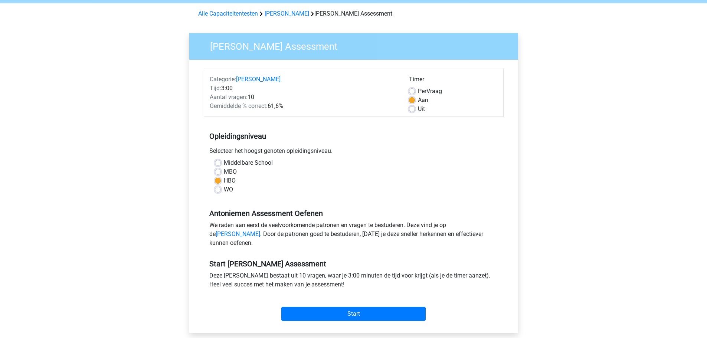
scroll to position [223, 0]
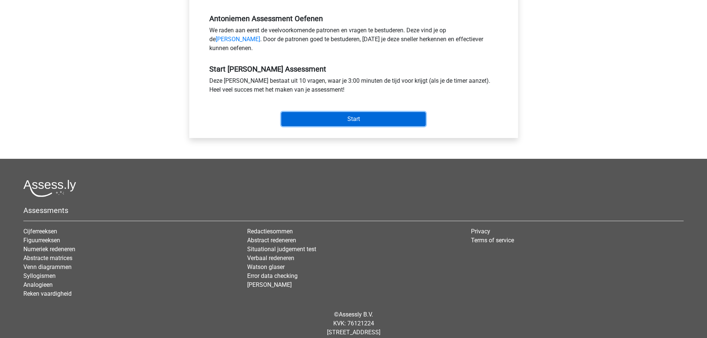
click at [339, 124] on input "Start" at bounding box center [353, 119] width 144 height 14
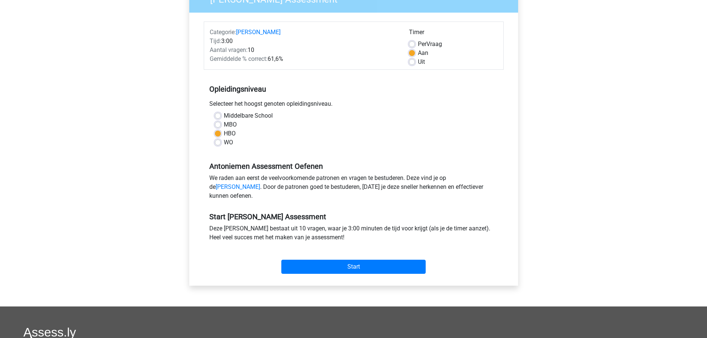
scroll to position [0, 0]
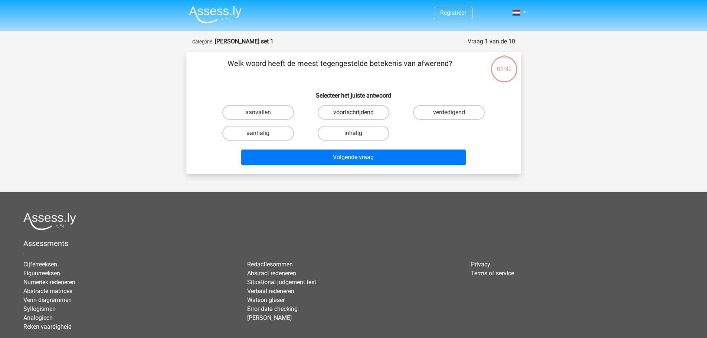
click at [345, 110] on label "voortschrijdend" at bounding box center [354, 112] width 72 height 15
click at [353, 112] on input "voortschrijdend" at bounding box center [355, 114] width 5 height 5
radio input "true"
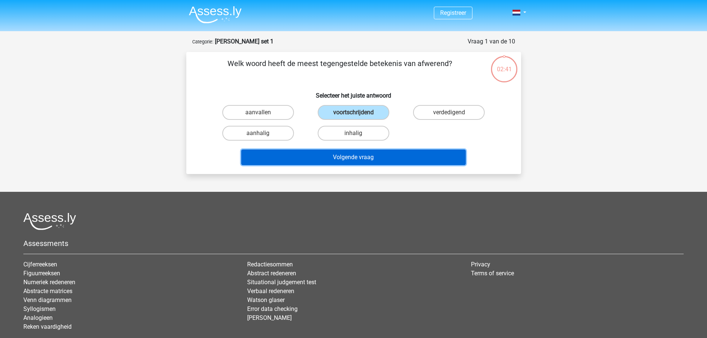
click at [330, 156] on button "Volgende vraag" at bounding box center [353, 158] width 224 height 16
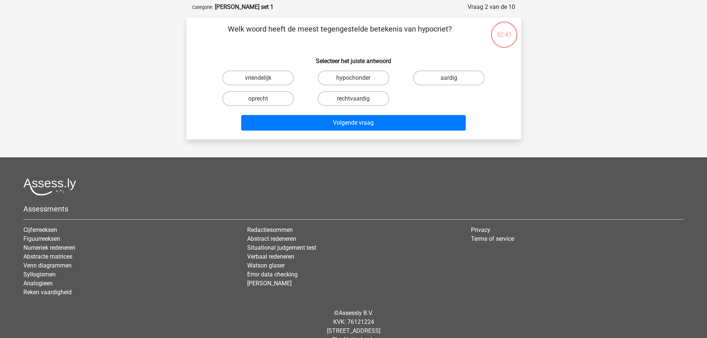
scroll to position [37, 0]
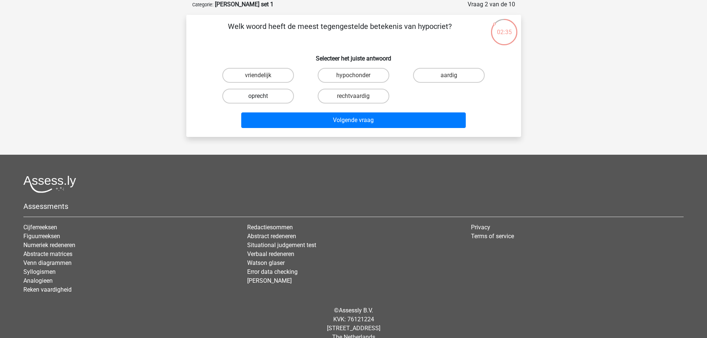
click at [259, 94] on label "oprecht" at bounding box center [258, 96] width 72 height 15
click at [259, 96] on input "oprecht" at bounding box center [260, 98] width 5 height 5
radio input "true"
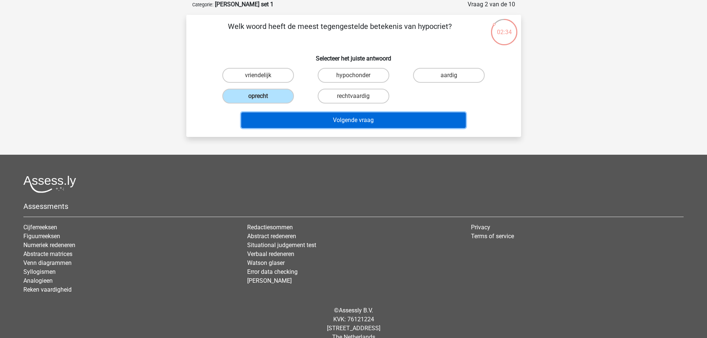
click at [333, 120] on button "Volgende vraag" at bounding box center [353, 120] width 224 height 16
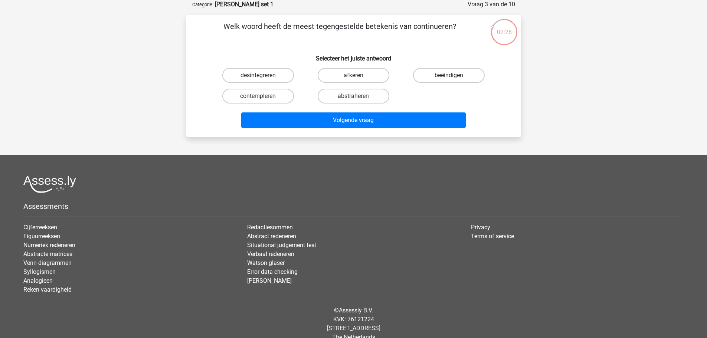
click at [436, 74] on label "beëindigen" at bounding box center [449, 75] width 72 height 15
click at [449, 75] on input "beëindigen" at bounding box center [451, 77] width 5 height 5
radio input "true"
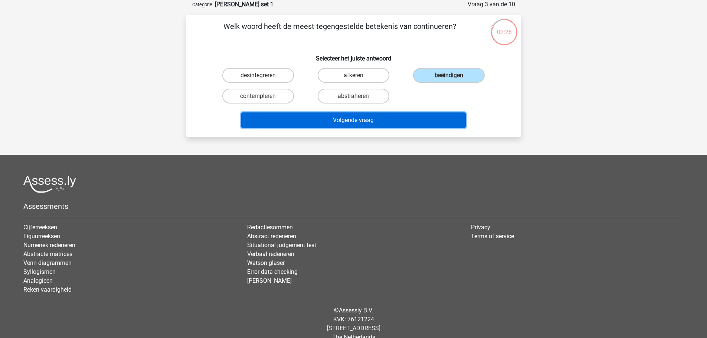
click at [364, 118] on button "Volgende vraag" at bounding box center [353, 120] width 224 height 16
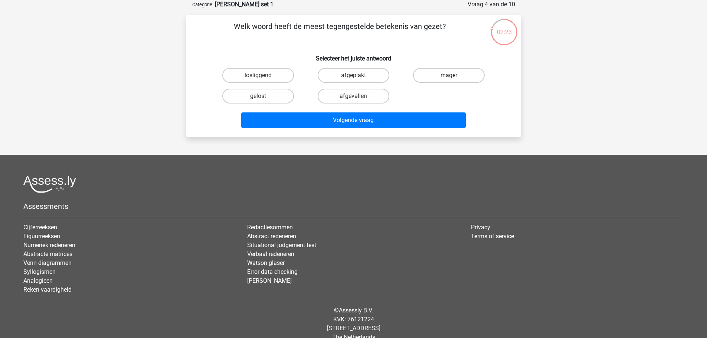
click at [446, 73] on label "mager" at bounding box center [449, 75] width 72 height 15
click at [449, 75] on input "mager" at bounding box center [451, 77] width 5 height 5
radio input "true"
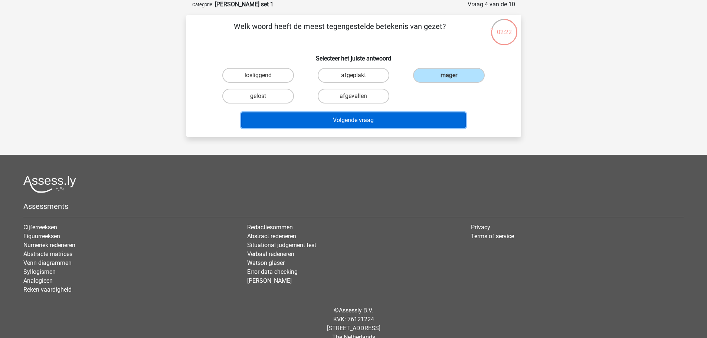
click at [354, 121] on button "Volgende vraag" at bounding box center [353, 120] width 224 height 16
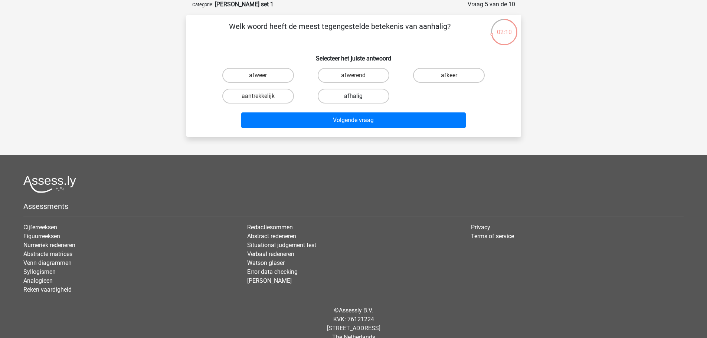
click at [347, 95] on label "afhalig" at bounding box center [354, 96] width 72 height 15
click at [353, 96] on input "afhalig" at bounding box center [355, 98] width 5 height 5
radio input "true"
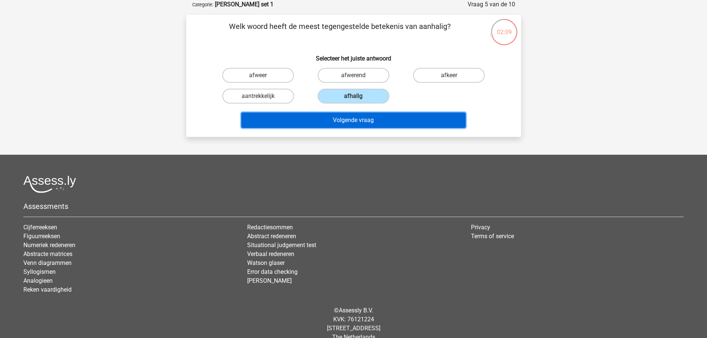
click at [342, 119] on button "Volgende vraag" at bounding box center [353, 120] width 224 height 16
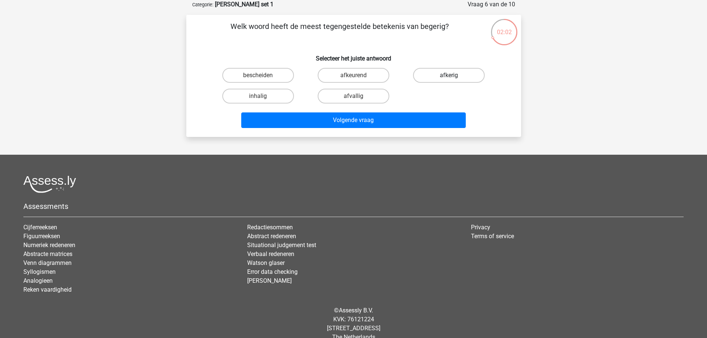
click at [441, 74] on label "afkerig" at bounding box center [449, 75] width 72 height 15
click at [449, 75] on input "afkerig" at bounding box center [451, 77] width 5 height 5
radio input "true"
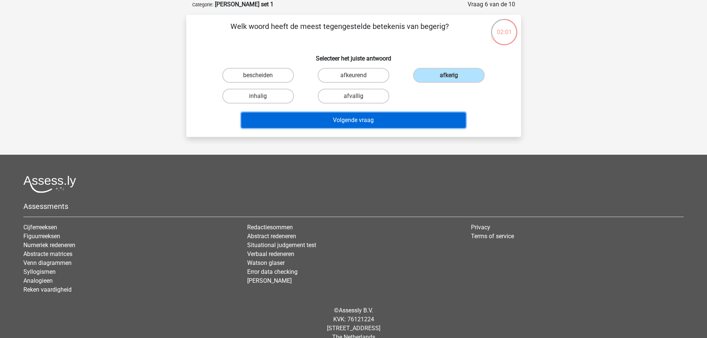
click at [341, 122] on button "Volgende vraag" at bounding box center [353, 120] width 224 height 16
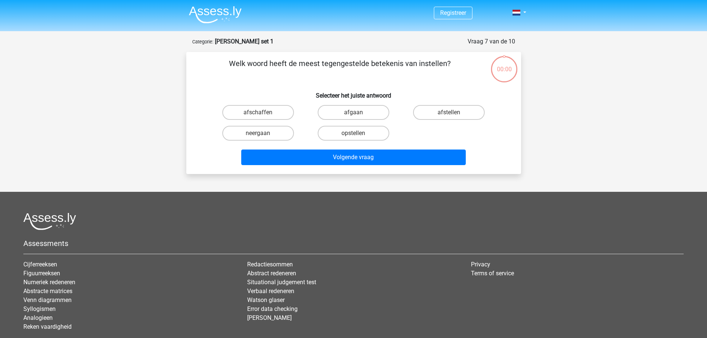
scroll to position [37, 0]
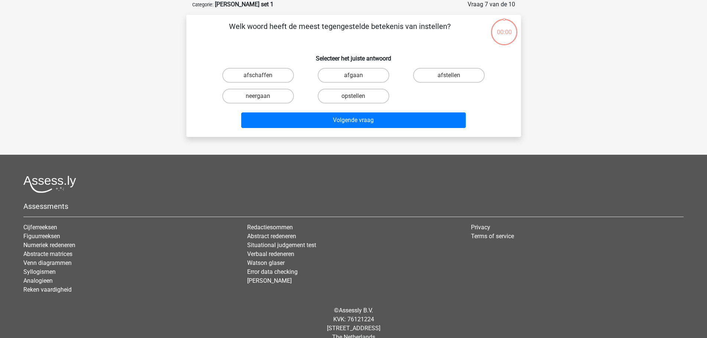
click at [252, 74] on label "afschaffen" at bounding box center [258, 75] width 72 height 15
click at [258, 75] on input "afschaffen" at bounding box center [260, 77] width 5 height 5
radio input "true"
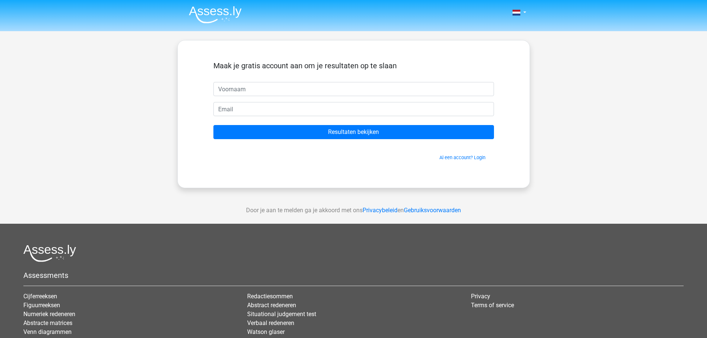
click at [557, 65] on div "Nederlands English" at bounding box center [353, 210] width 707 height 420
